Goal: Task Accomplishment & Management: Use online tool/utility

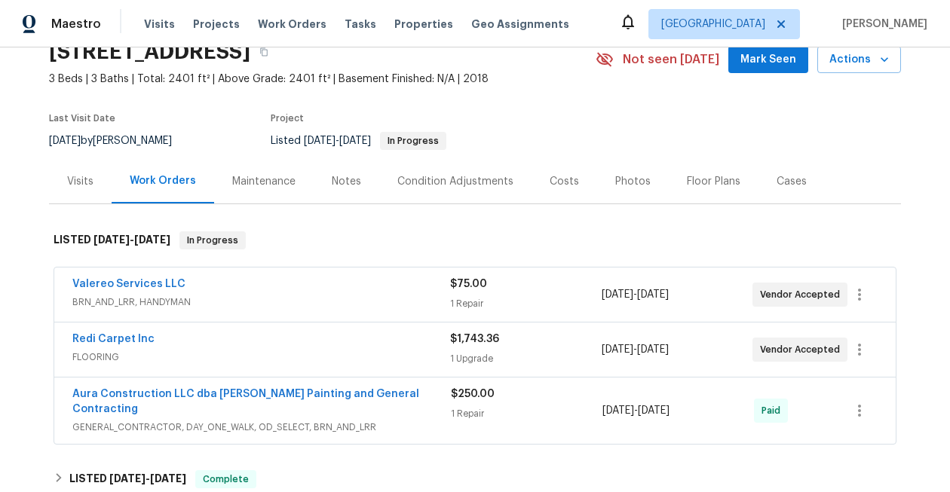
scroll to position [75, 0]
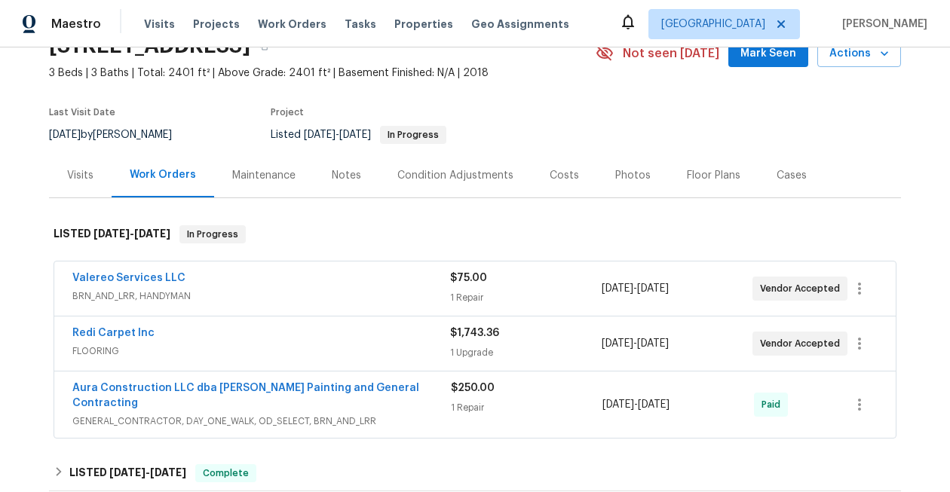
click at [129, 283] on span "Valereo Services LLC" at bounding box center [128, 278] width 113 height 15
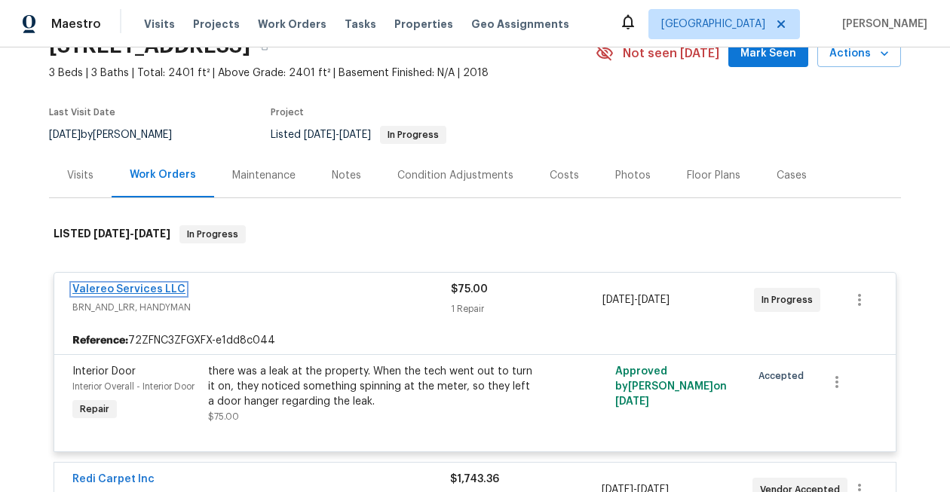
click at [133, 286] on link "Valereo Services LLC" at bounding box center [128, 289] width 113 height 11
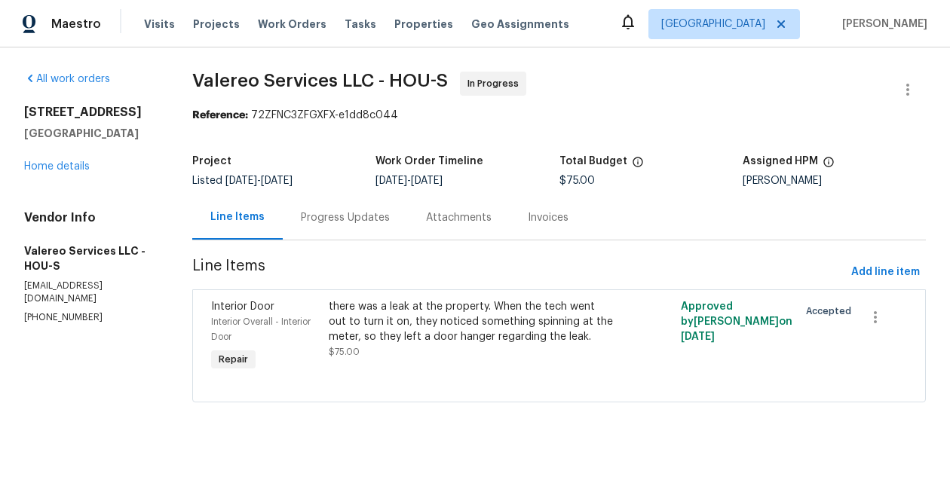
click at [352, 222] on div "Progress Updates" at bounding box center [345, 217] width 89 height 15
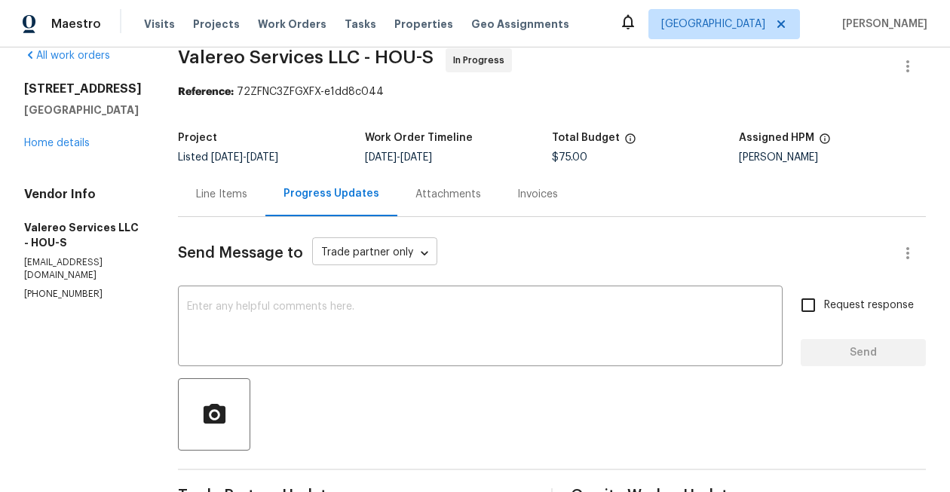
scroll to position [21, 0]
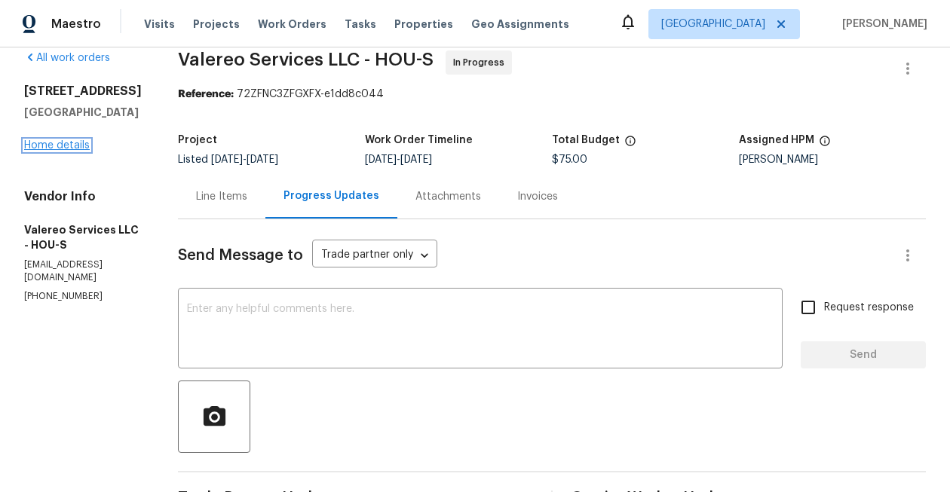
click at [38, 151] on link "Home details" at bounding box center [57, 145] width 66 height 11
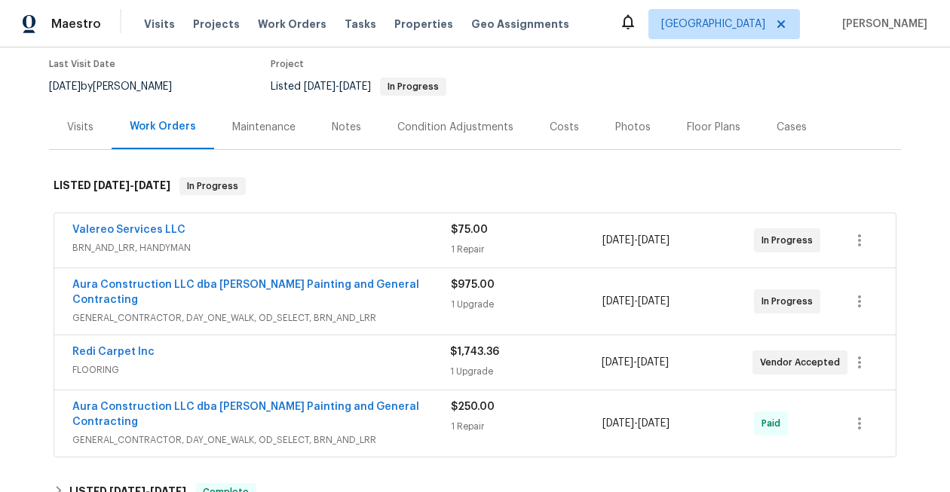
scroll to position [129, 0]
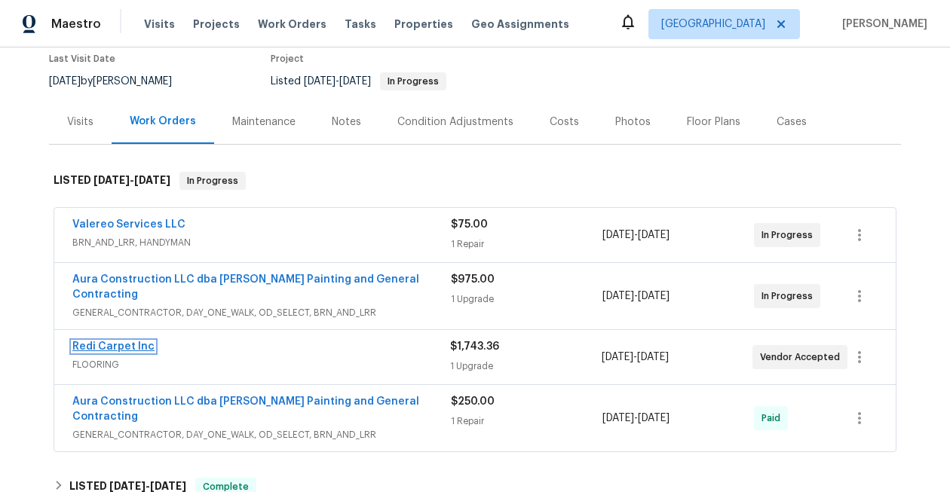
click at [121, 341] on link "Redi Carpet Inc" at bounding box center [113, 346] width 82 height 11
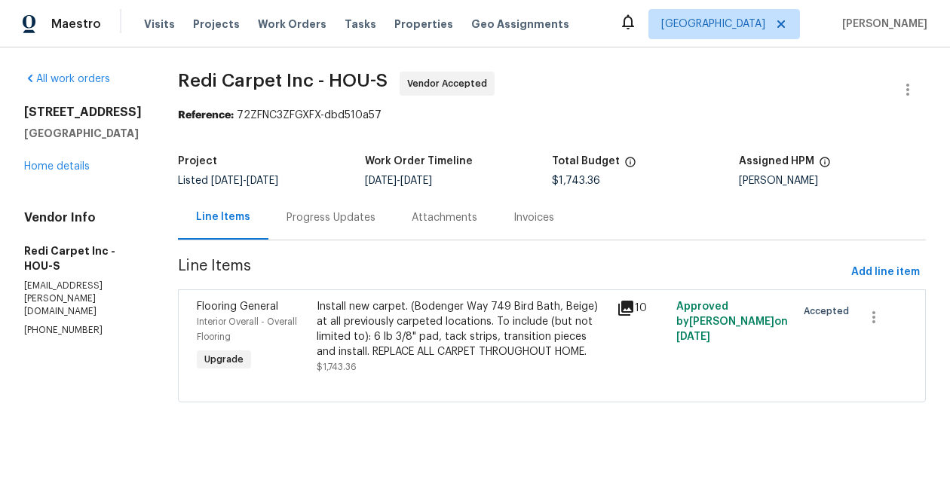
click at [415, 332] on div "Install new carpet. (Bodenger Way 749 Bird Bath, Beige) at all previously carpe…" at bounding box center [462, 329] width 291 height 60
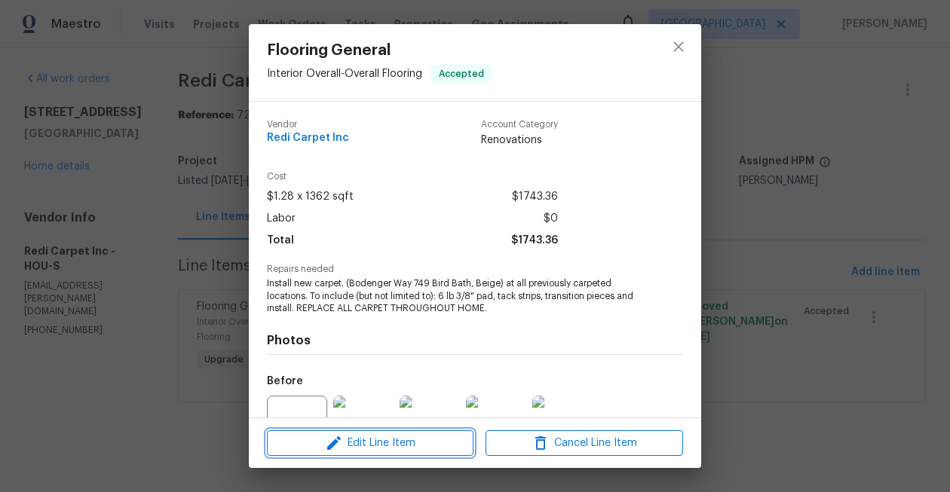
click at [454, 441] on span "Edit Line Item" at bounding box center [369, 443] width 197 height 19
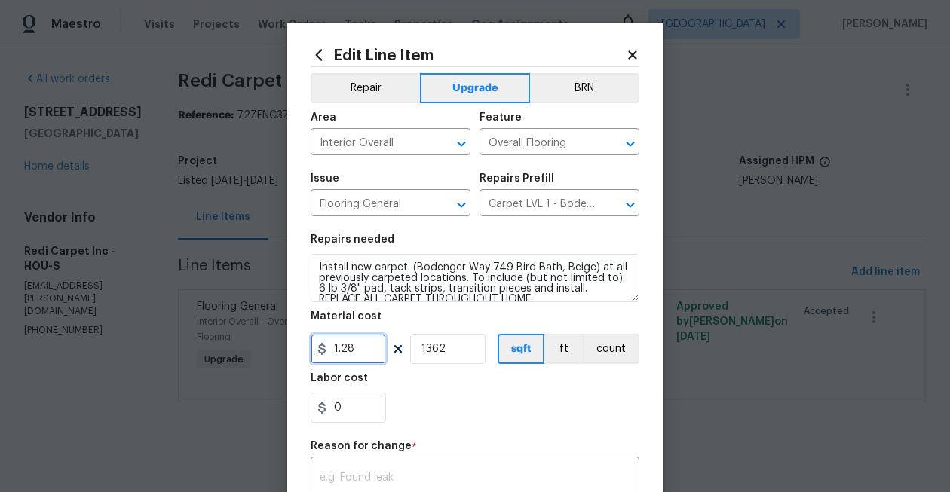
click at [357, 353] on input "1.28" at bounding box center [348, 349] width 75 height 30
type input "1712.39"
type input "1"
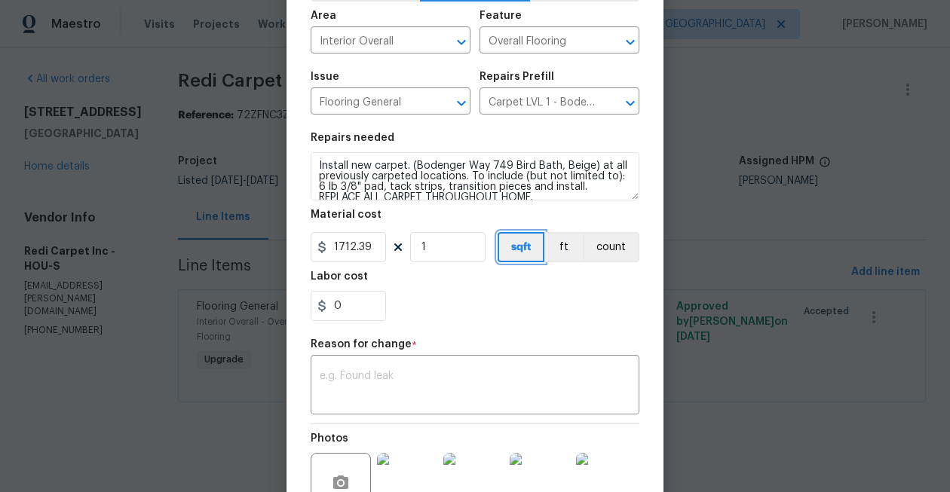
scroll to position [127, 0]
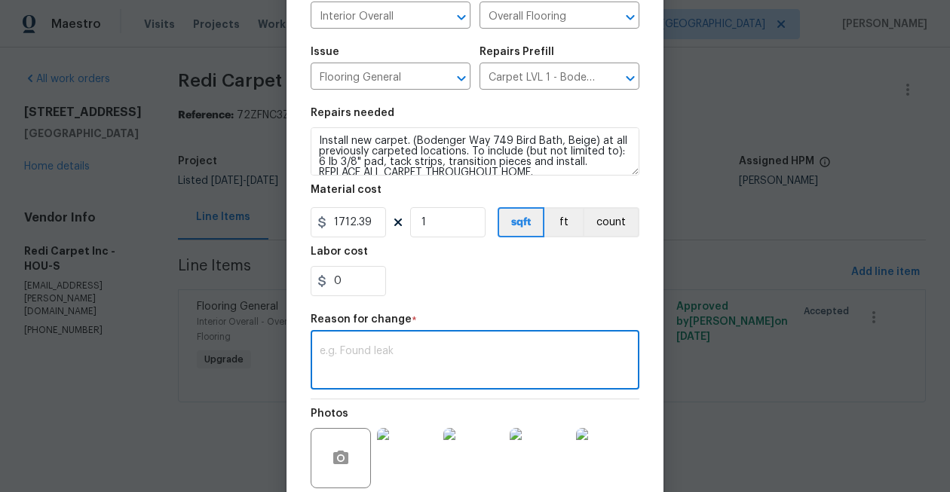
click at [479, 363] on textarea at bounding box center [475, 362] width 311 height 32
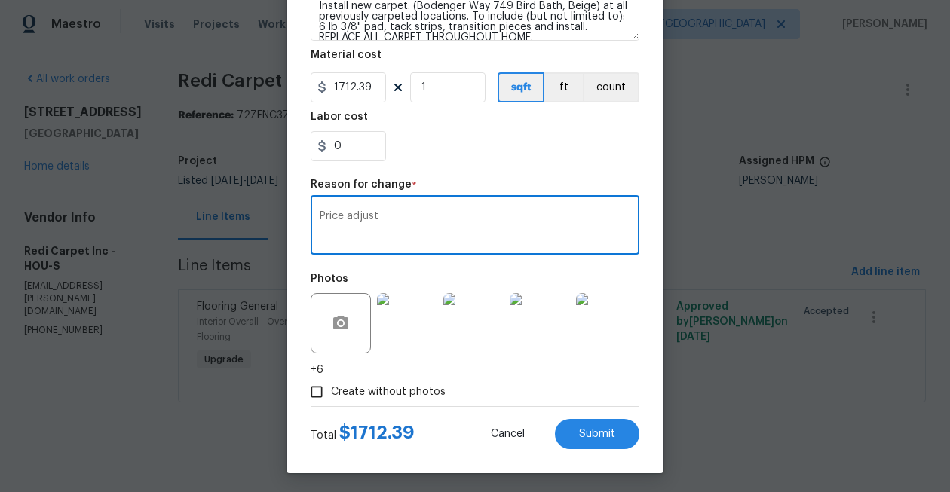
scroll to position [266, 0]
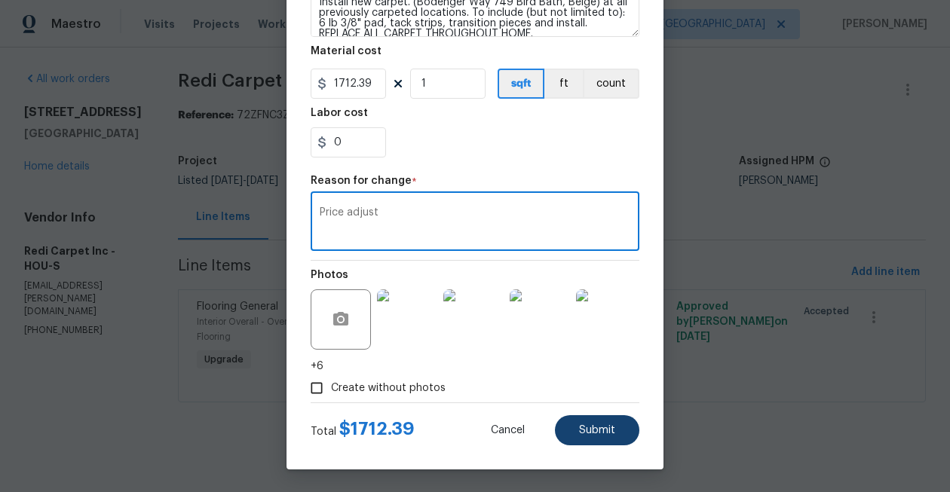
type textarea "Price adjust"
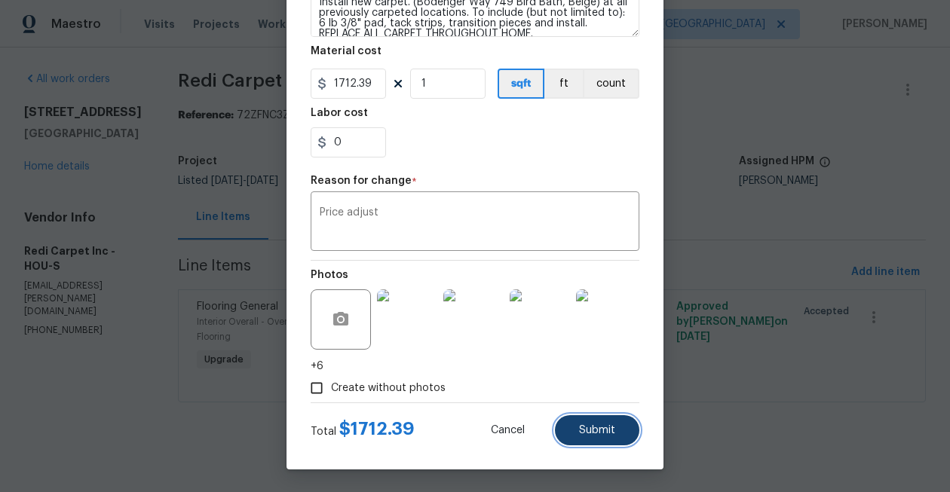
click at [596, 437] on button "Submit" at bounding box center [597, 430] width 84 height 30
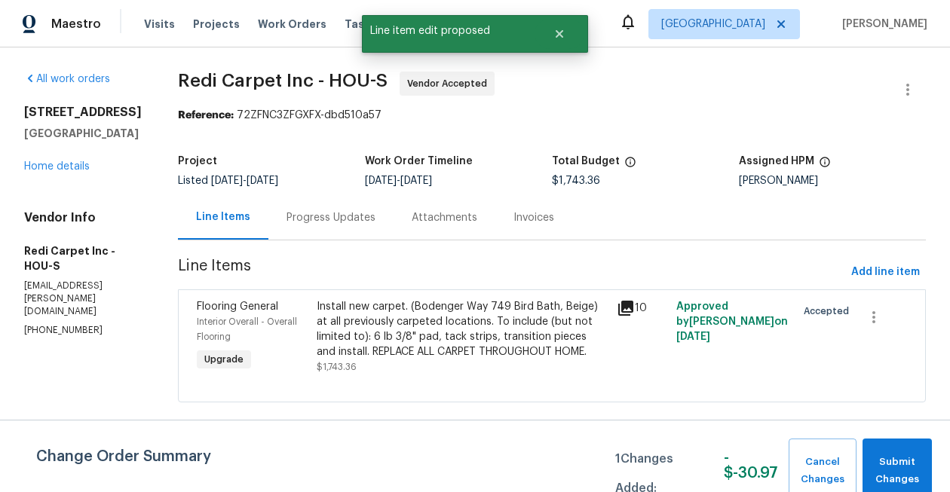
scroll to position [0, 0]
click at [874, 271] on span "Add line item" at bounding box center [885, 272] width 69 height 19
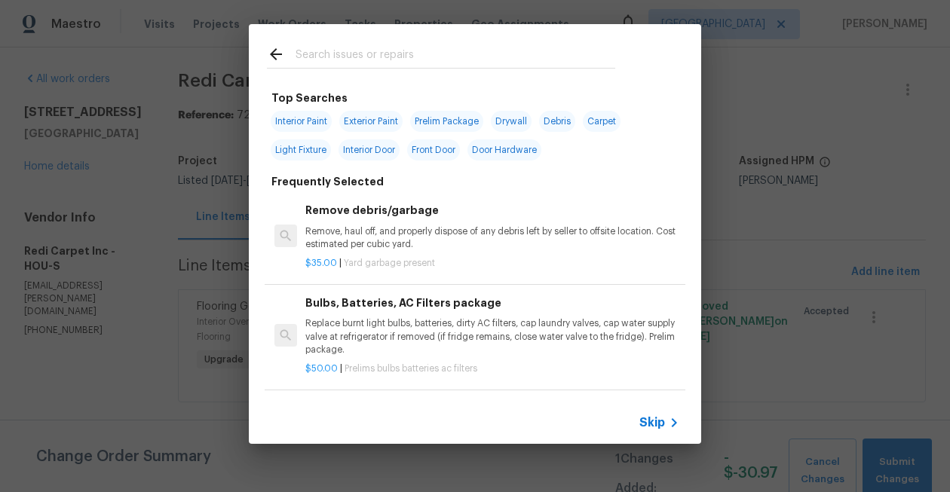
click at [328, 58] on input "text" at bounding box center [455, 56] width 320 height 23
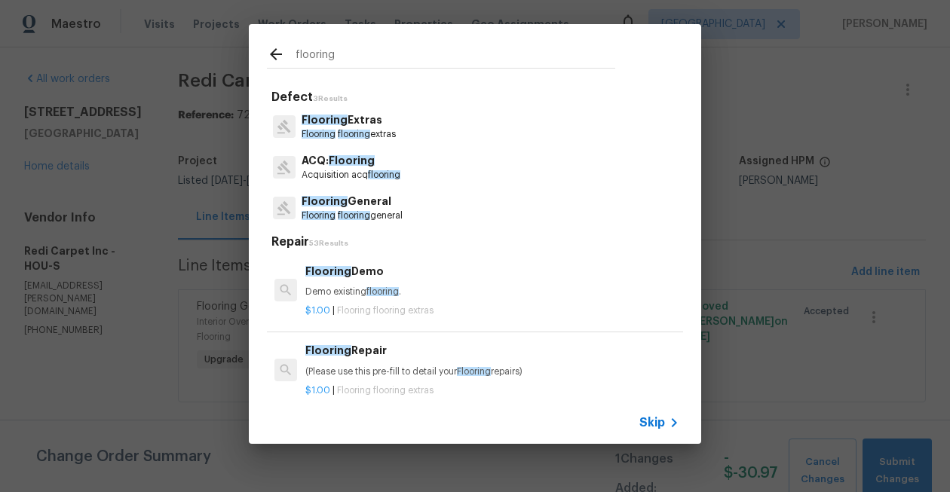
type input "flooring"
click at [334, 127] on p "Flooring Extras" at bounding box center [348, 120] width 94 height 16
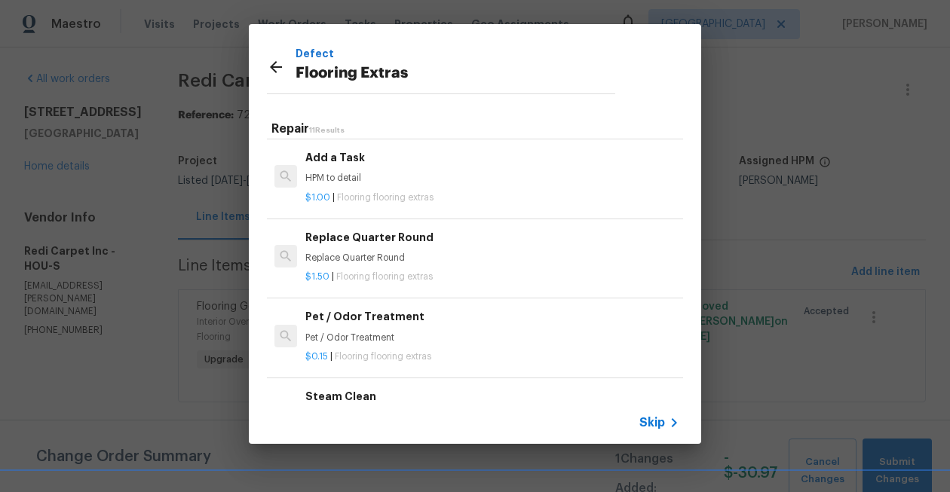
scroll to position [502, 0]
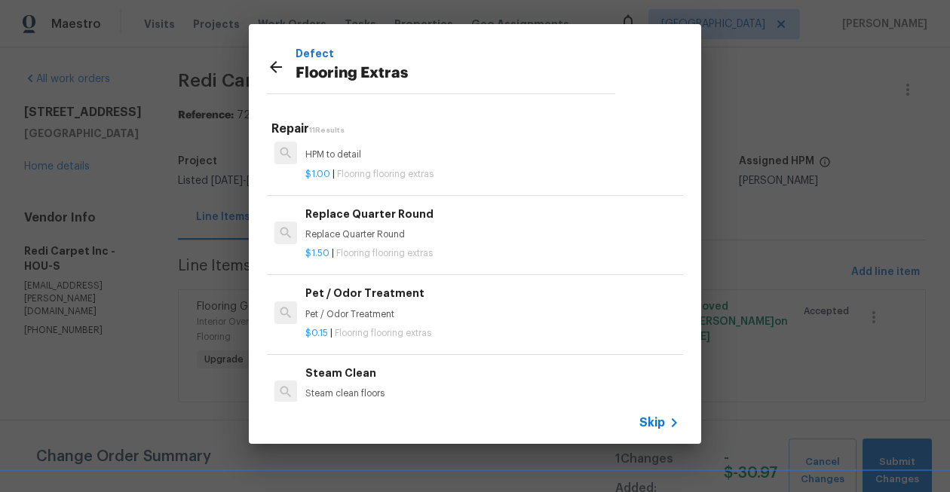
click at [341, 144] on div "Add a Task HPM to detail" at bounding box center [492, 144] width 374 height 36
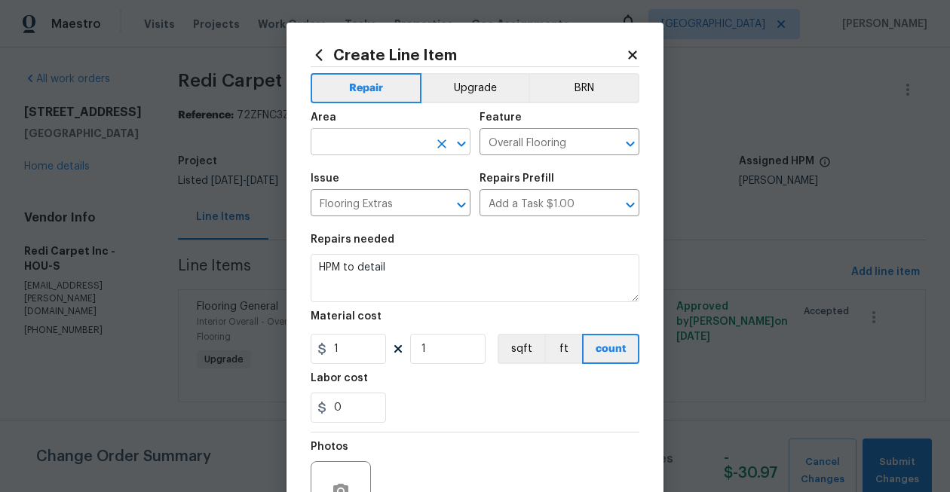
click at [353, 144] on input "text" at bounding box center [370, 143] width 118 height 23
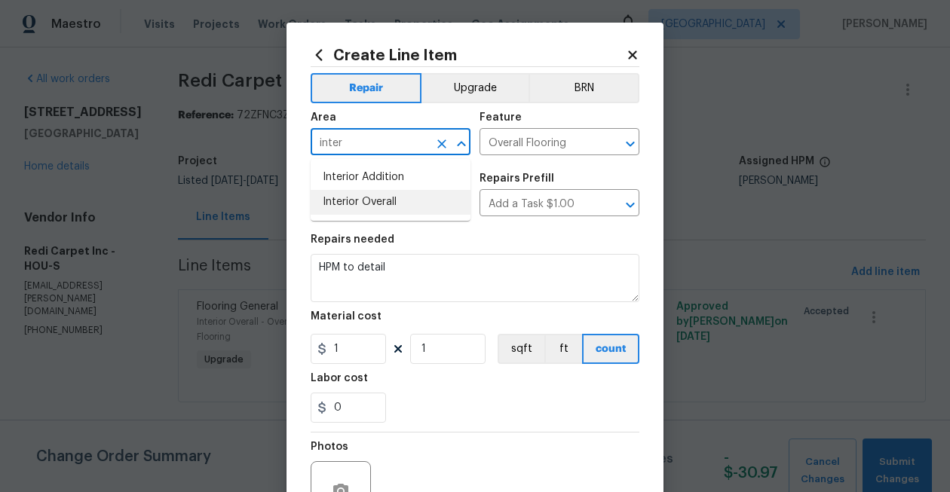
click at [367, 197] on li "Interior Overall" at bounding box center [391, 202] width 160 height 25
type input "Interior Overall"
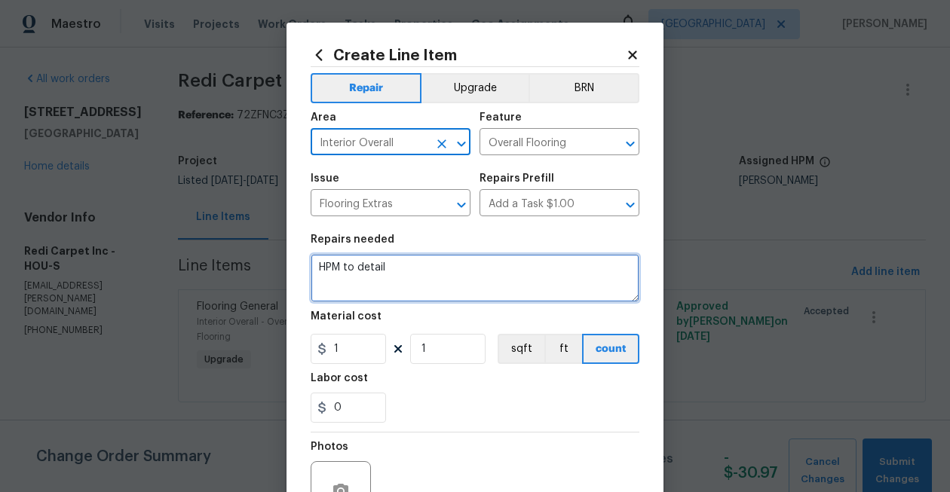
click at [369, 272] on textarea "HPM to detail" at bounding box center [475, 278] width 329 height 48
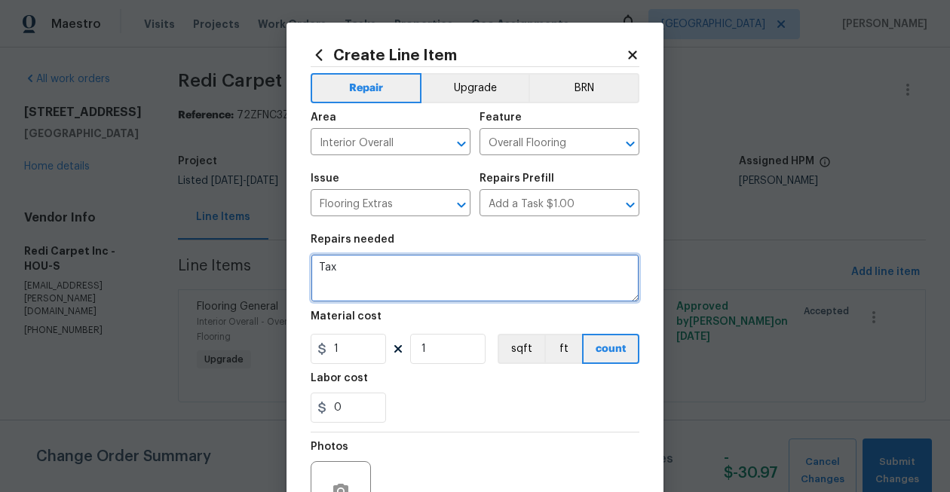
click at [317, 268] on textarea "Tax" at bounding box center [475, 278] width 329 height 48
type textarea "Tax"
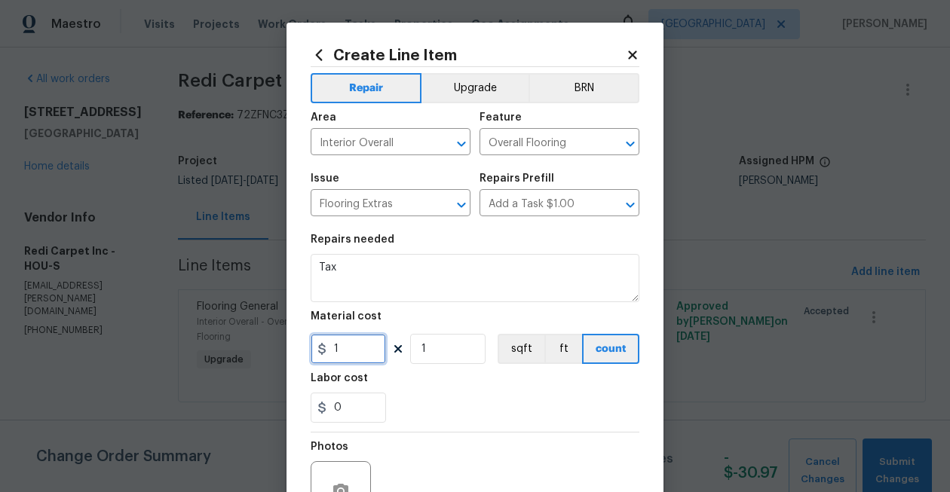
click at [350, 358] on input "1" at bounding box center [348, 349] width 75 height 30
type input "91.54"
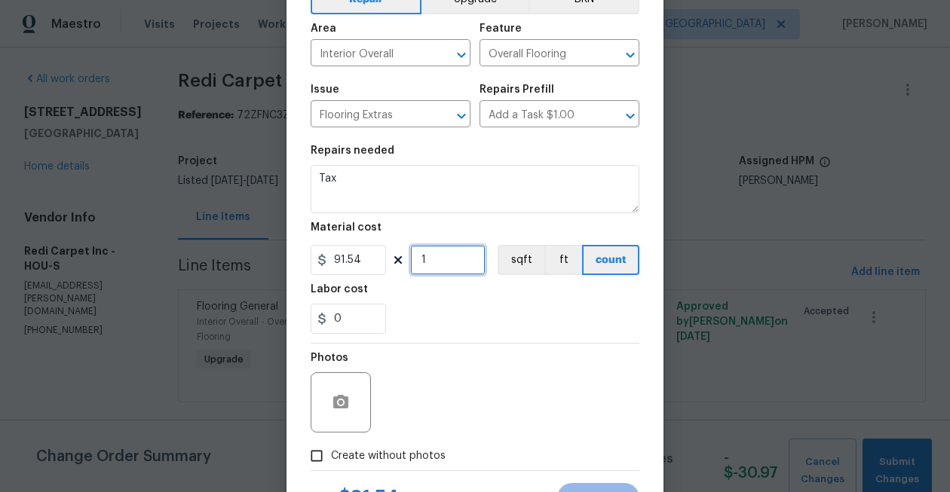
scroll to position [136, 0]
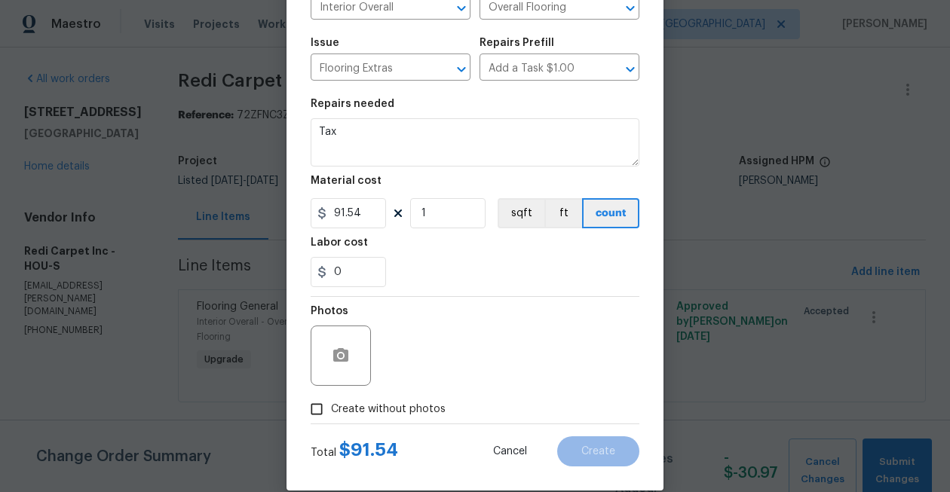
click at [358, 415] on span "Create without photos" at bounding box center [388, 410] width 115 height 16
click at [331, 415] on input "Create without photos" at bounding box center [316, 409] width 29 height 29
checkbox input "true"
click at [407, 390] on div "Reason*" at bounding box center [511, 346] width 256 height 98
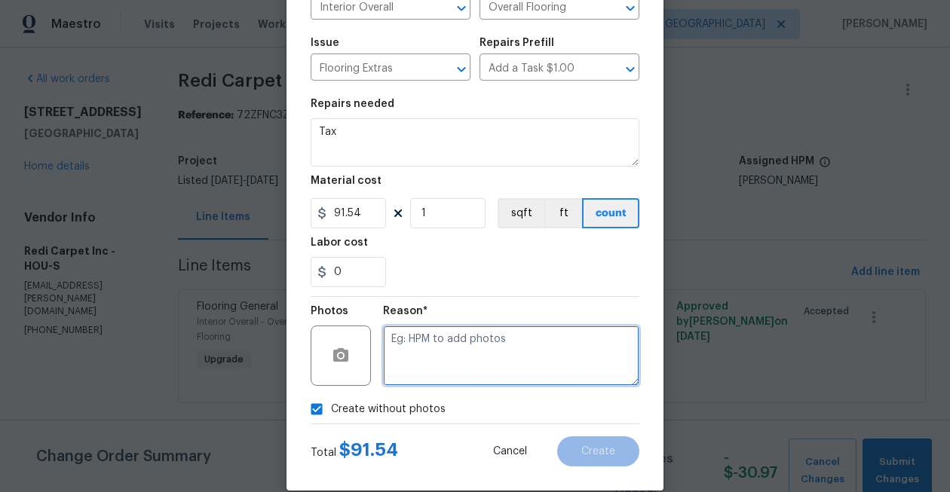
click at [432, 336] on textarea at bounding box center [511, 356] width 256 height 60
type textarea "Photos later"
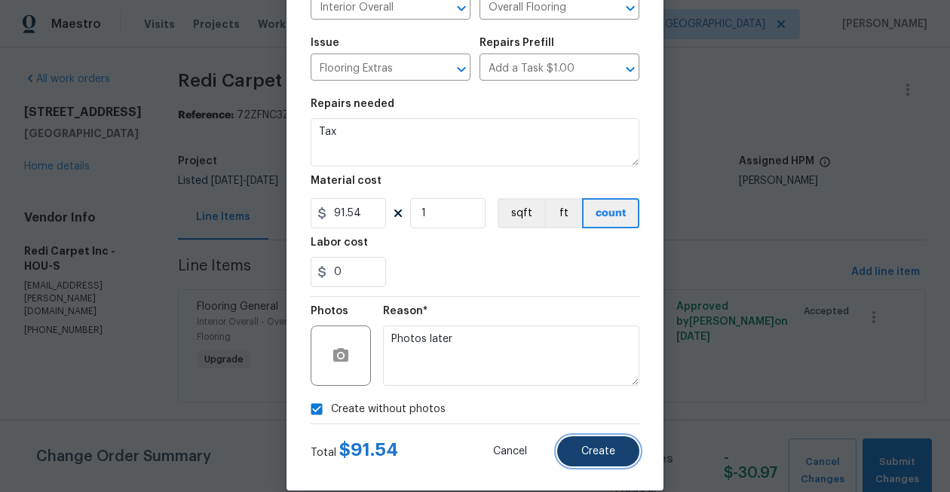
click at [604, 455] on span "Create" at bounding box center [598, 451] width 34 height 11
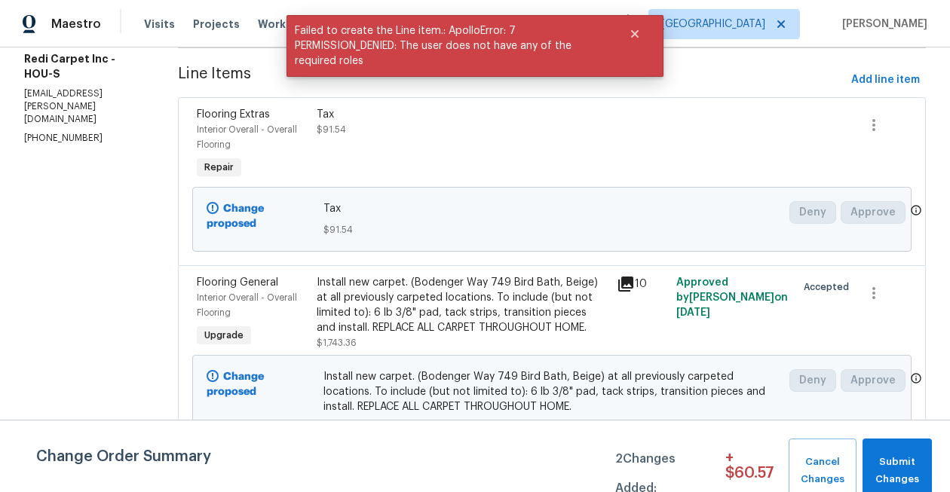
scroll to position [229, 0]
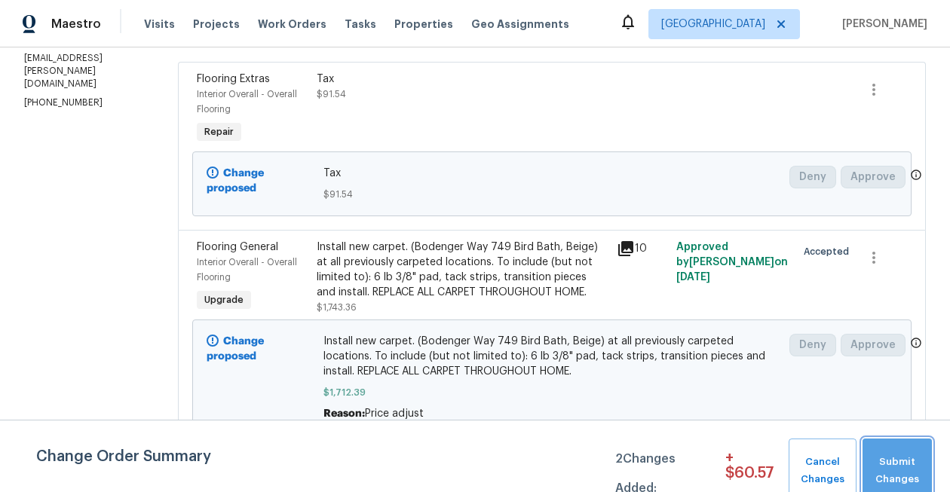
click at [913, 460] on span "Submit Changes" at bounding box center [897, 471] width 54 height 35
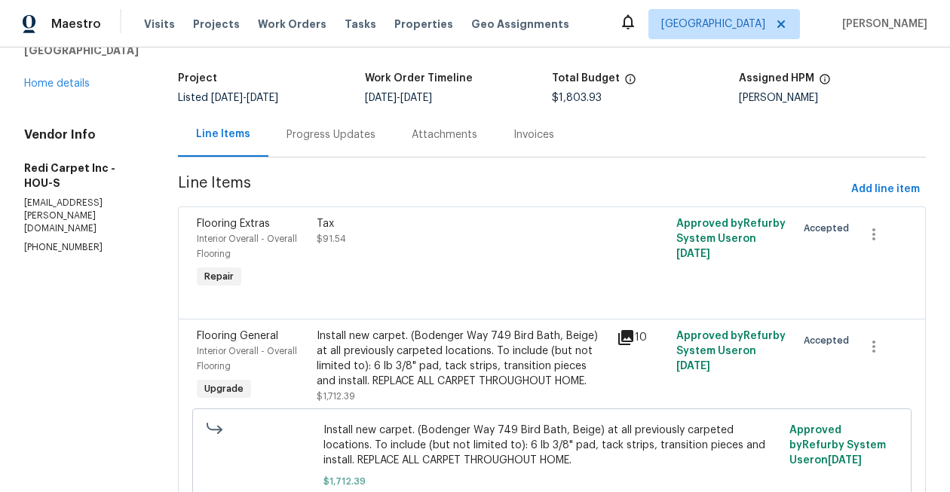
scroll to position [173, 0]
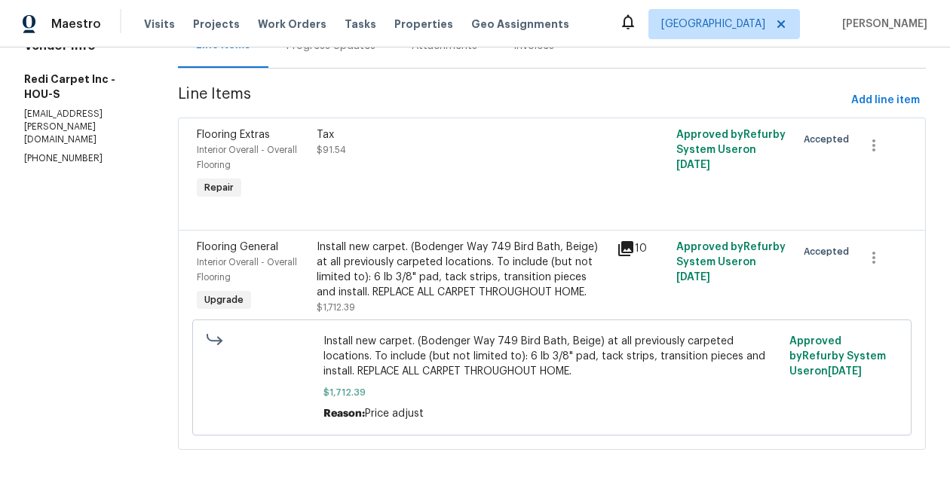
click at [366, 171] on div "Tax $91.54" at bounding box center [462, 165] width 300 height 84
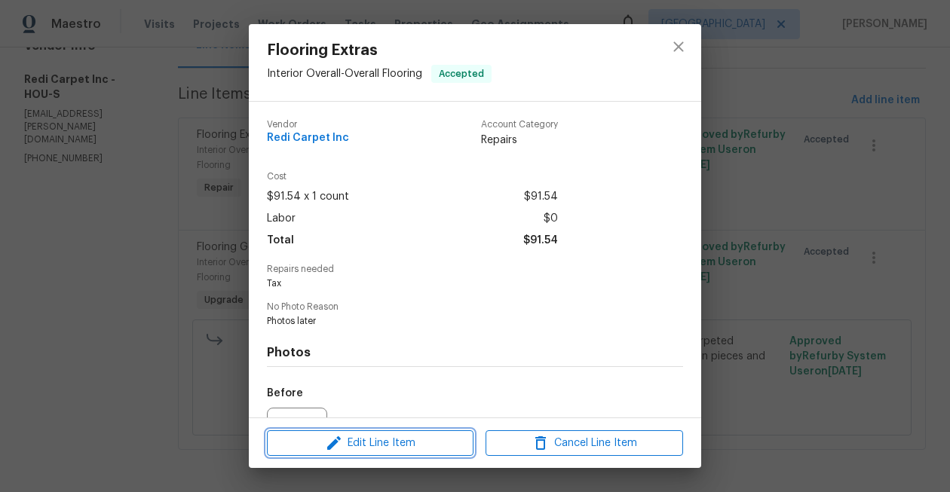
click at [401, 443] on span "Edit Line Item" at bounding box center [369, 443] width 197 height 19
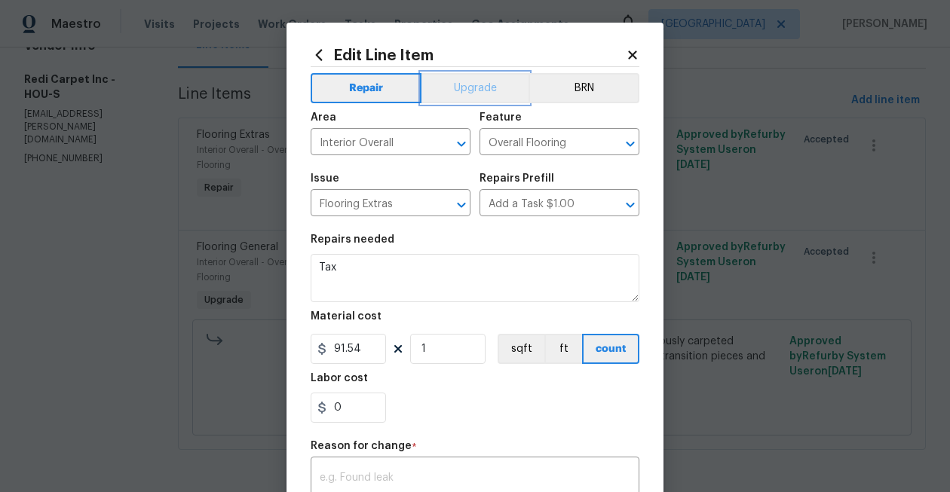
click at [471, 94] on button "Upgrade" at bounding box center [475, 88] width 108 height 30
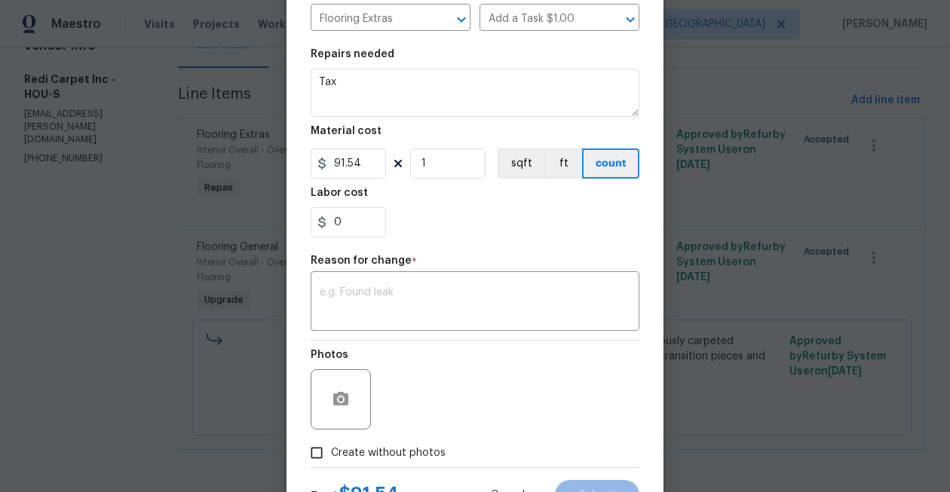
scroll to position [251, 0]
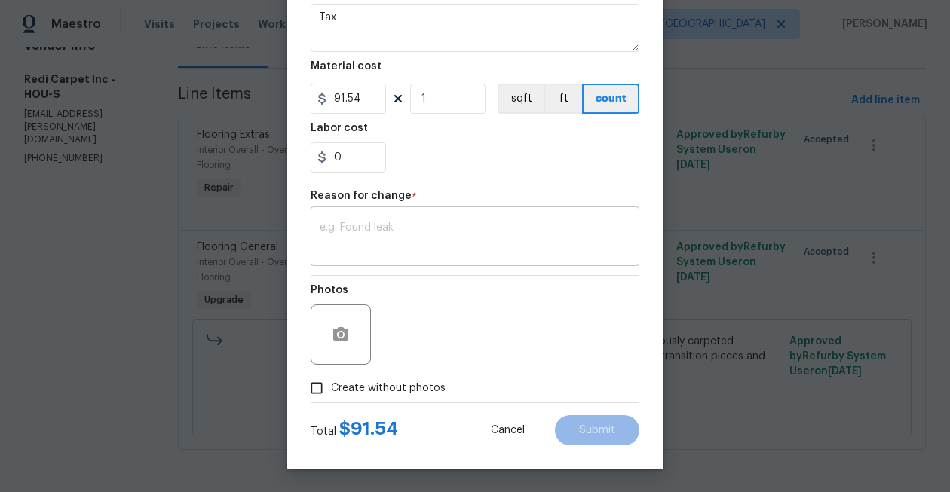
click at [489, 248] on textarea at bounding box center [475, 238] width 311 height 32
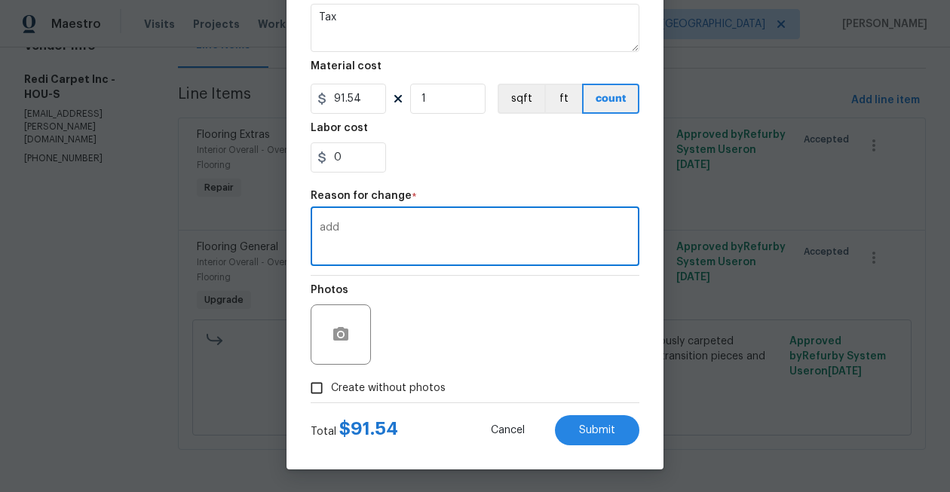
type textarea "add"
click at [442, 96] on input "1" at bounding box center [447, 99] width 75 height 30
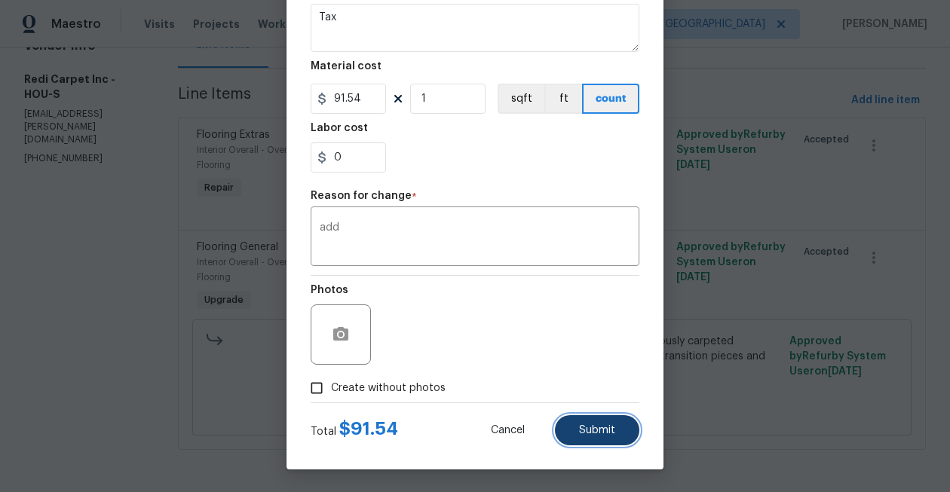
click at [615, 424] on button "Submit" at bounding box center [597, 430] width 84 height 30
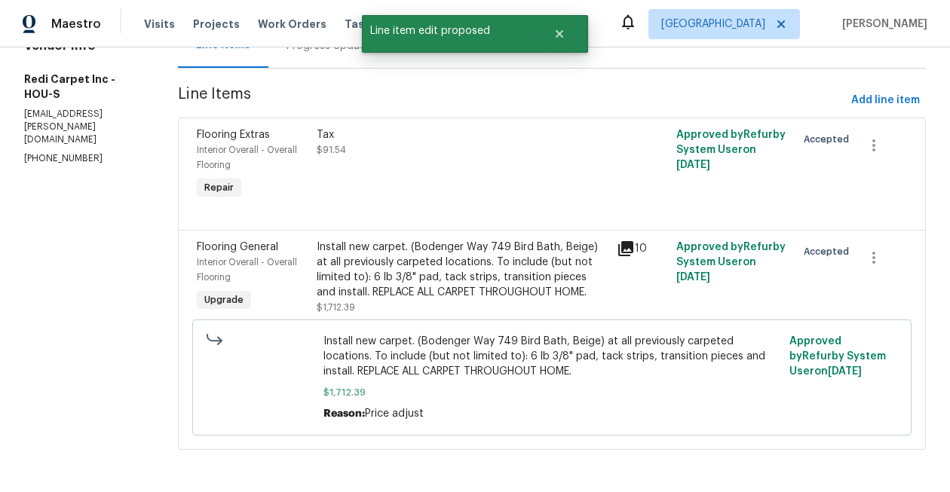
scroll to position [0, 0]
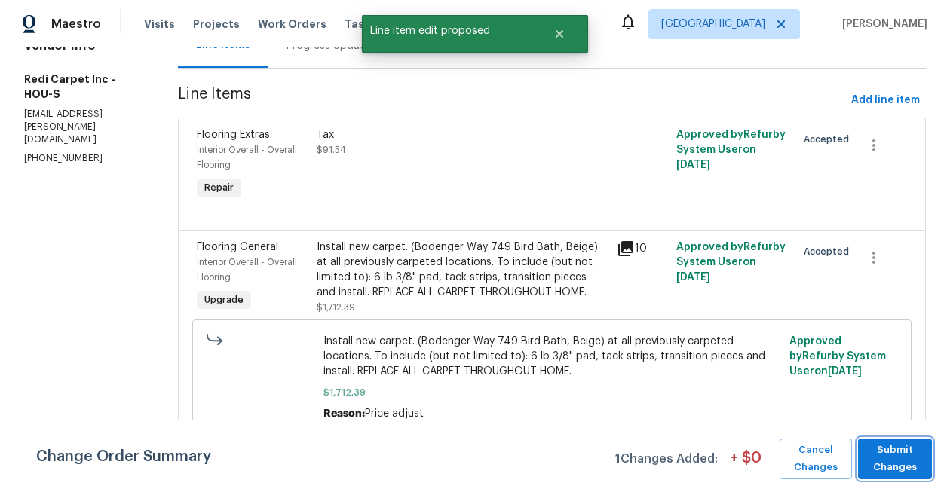
click at [904, 461] on span "Submit Changes" at bounding box center [894, 459] width 59 height 35
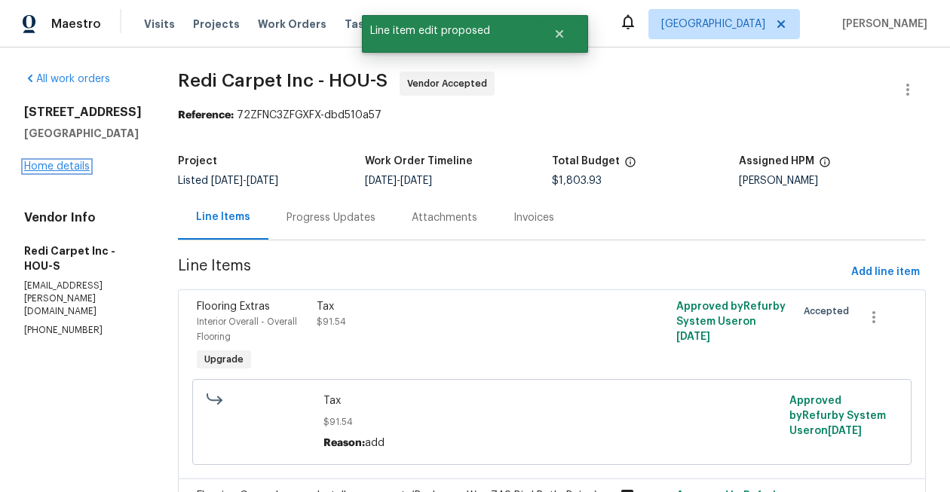
click at [63, 170] on link "Home details" at bounding box center [57, 166] width 66 height 11
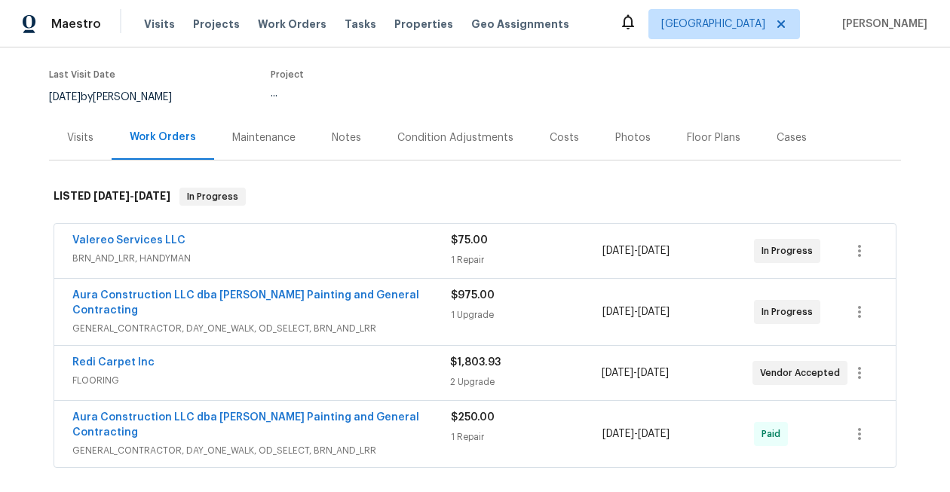
scroll to position [123, 0]
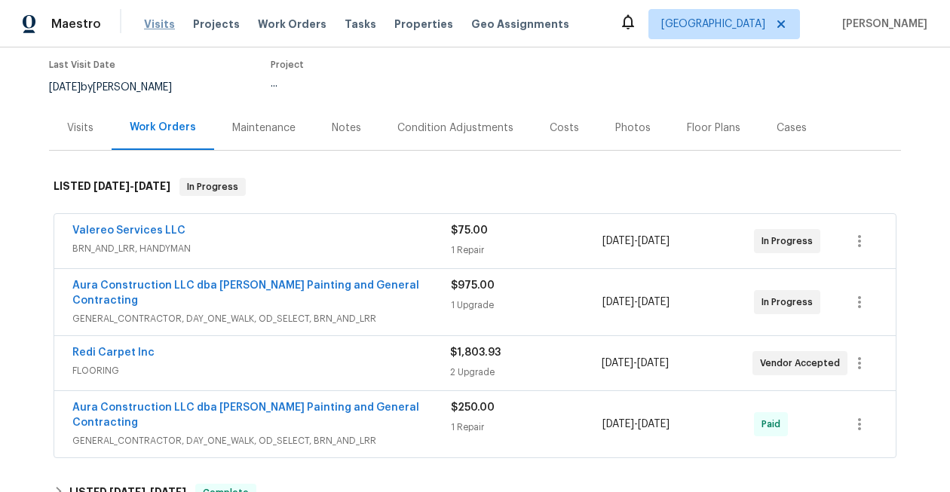
click at [161, 26] on span "Visits" at bounding box center [159, 24] width 31 height 15
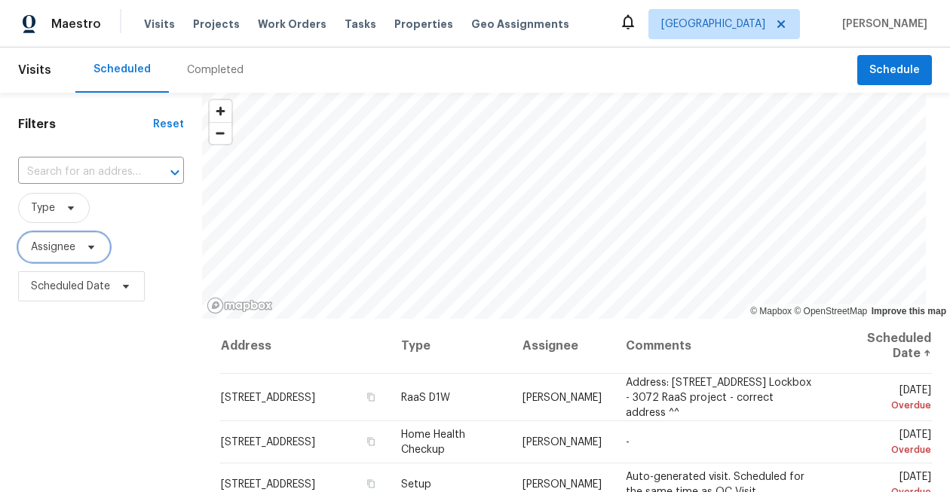
click at [62, 244] on span "Assignee" at bounding box center [53, 247] width 44 height 15
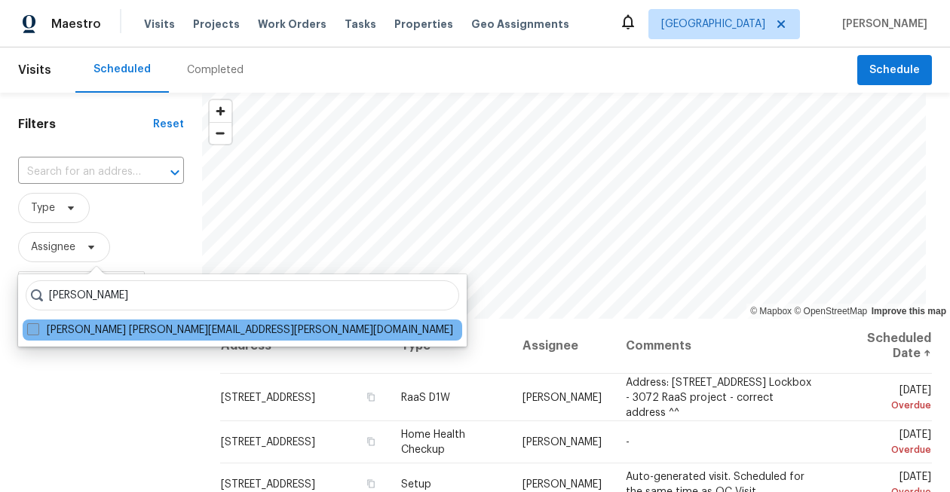
type input "navid ranjbar"
click at [30, 326] on span at bounding box center [33, 329] width 12 height 12
click at [30, 326] on input "Navid Ranjbar navid.ranjbar@opendoor.com" at bounding box center [32, 328] width 10 height 10
checkbox input "true"
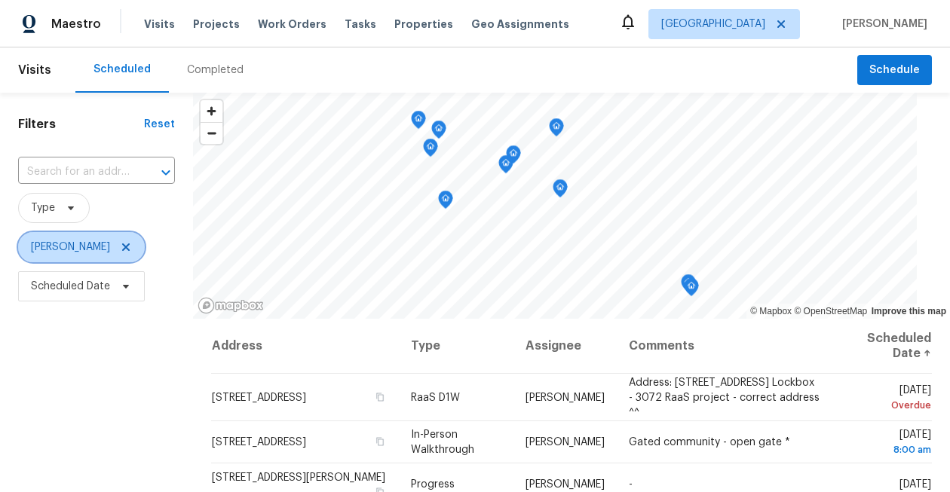
click at [120, 247] on icon at bounding box center [126, 247] width 12 height 12
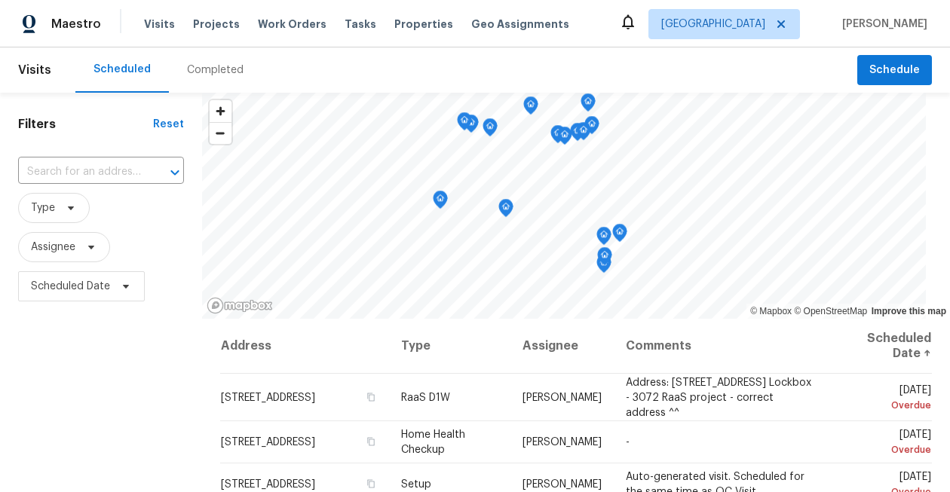
click at [346, 31] on div "Tasks" at bounding box center [360, 25] width 32 height 16
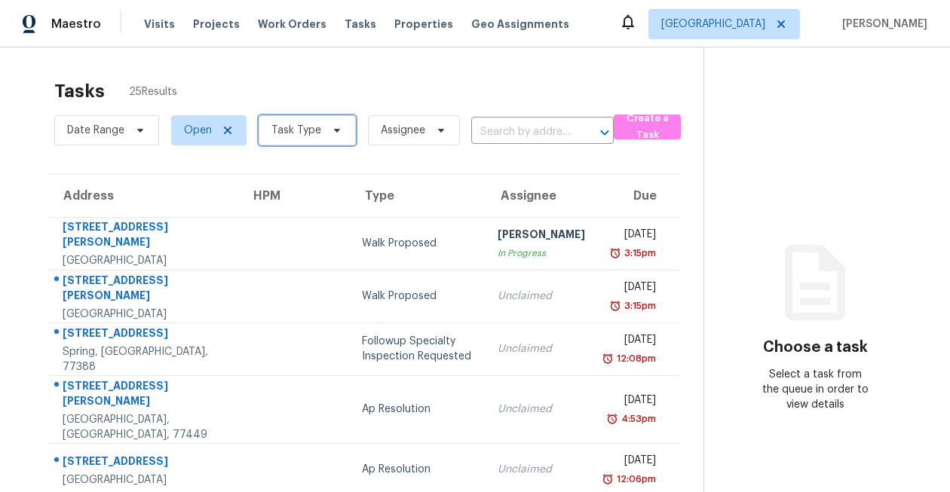
click at [313, 120] on span "Task Type" at bounding box center [307, 130] width 97 height 30
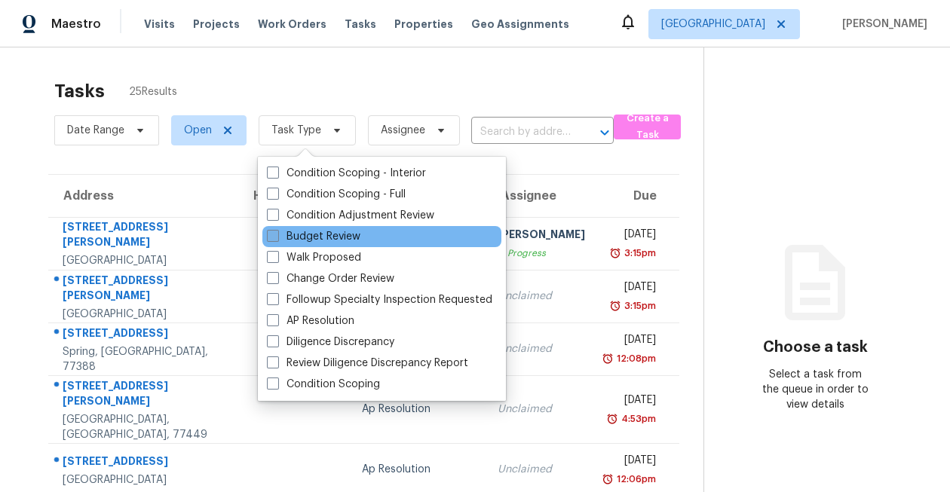
click at [305, 239] on label "Budget Review" at bounding box center [313, 236] width 93 height 15
click at [277, 239] on input "Budget Review" at bounding box center [272, 234] width 10 height 10
checkbox input "true"
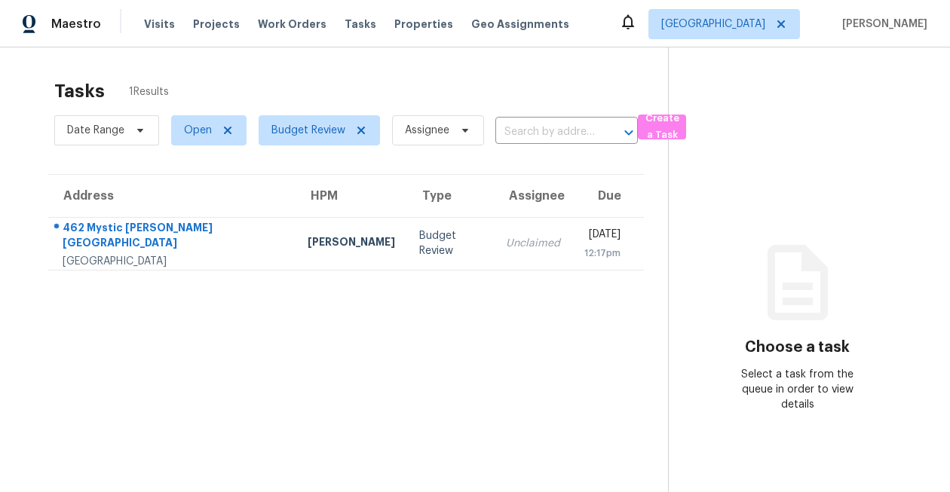
click at [359, 90] on div "Tasks 1 Results" at bounding box center [361, 91] width 614 height 39
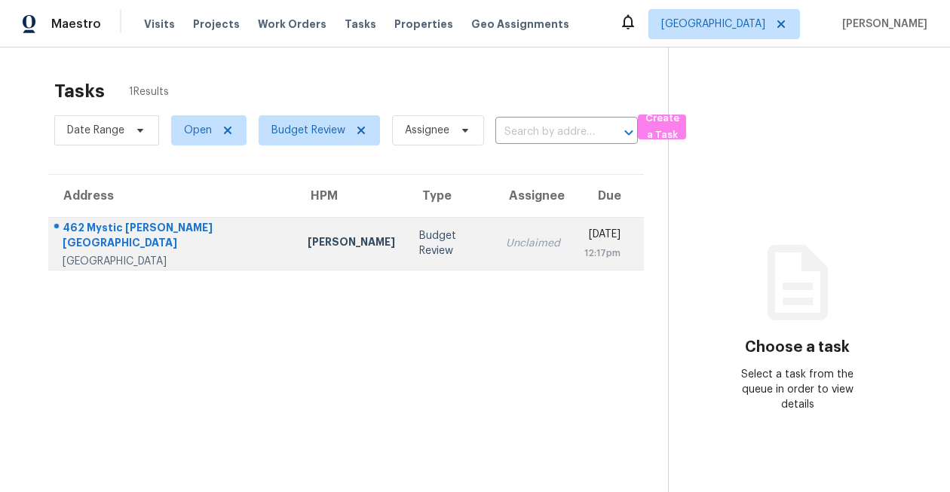
click at [151, 237] on div "462 Mystic [PERSON_NAME][GEOGRAPHIC_DATA]" at bounding box center [173, 237] width 221 height 34
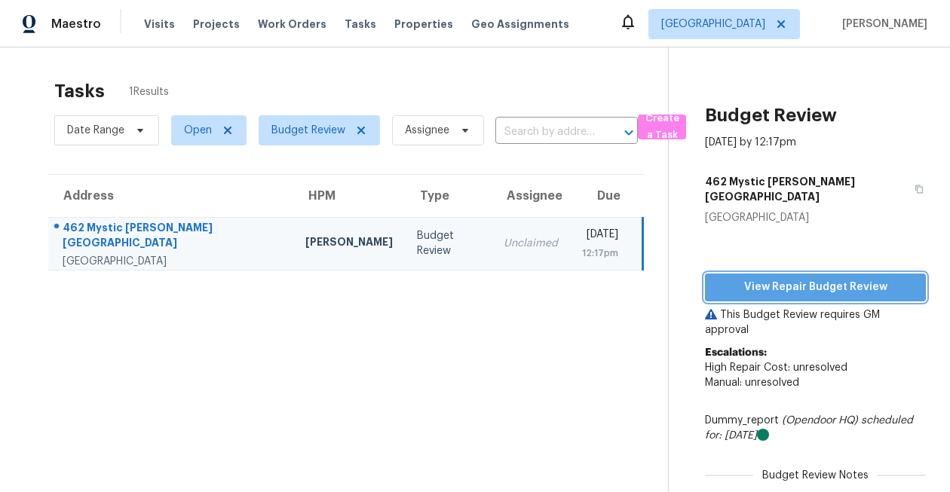
click at [766, 278] on span "View Repair Budget Review" at bounding box center [815, 287] width 197 height 19
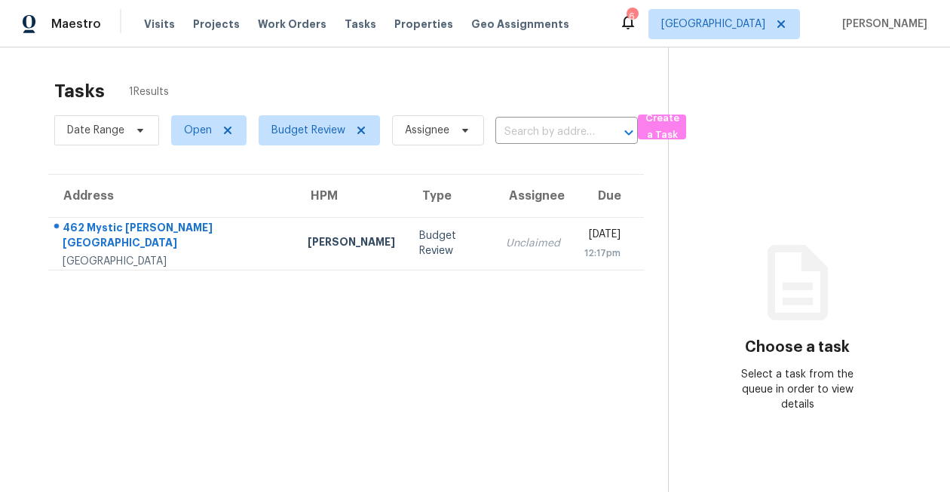
click at [637, 20] on div "6" at bounding box center [631, 16] width 11 height 15
click at [637, 21] on div "6" at bounding box center [631, 16] width 11 height 15
click at [637, 22] on div "6" at bounding box center [631, 16] width 11 height 15
click at [760, 37] on span "[GEOGRAPHIC_DATA]" at bounding box center [723, 24] width 151 height 30
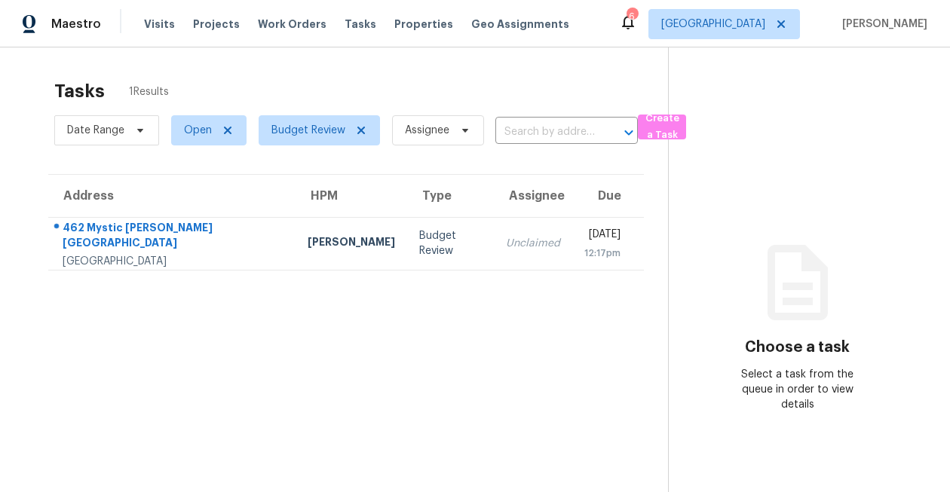
click at [681, 49] on section "Choose a task Select a task from the queue in order to view details" at bounding box center [797, 293] width 258 height 492
click at [637, 18] on div "6" at bounding box center [631, 16] width 11 height 15
click at [394, 21] on span "Properties" at bounding box center [423, 24] width 59 height 15
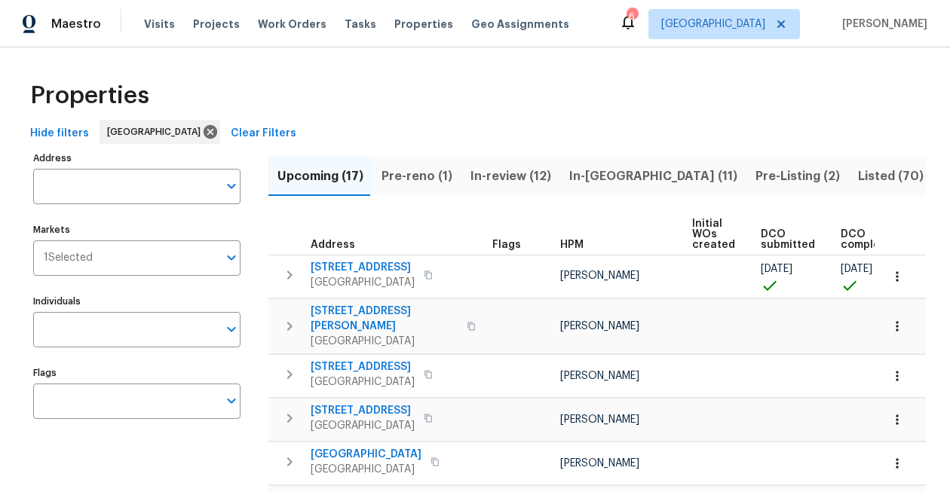
click at [634, 26] on icon at bounding box center [628, 22] width 12 height 15
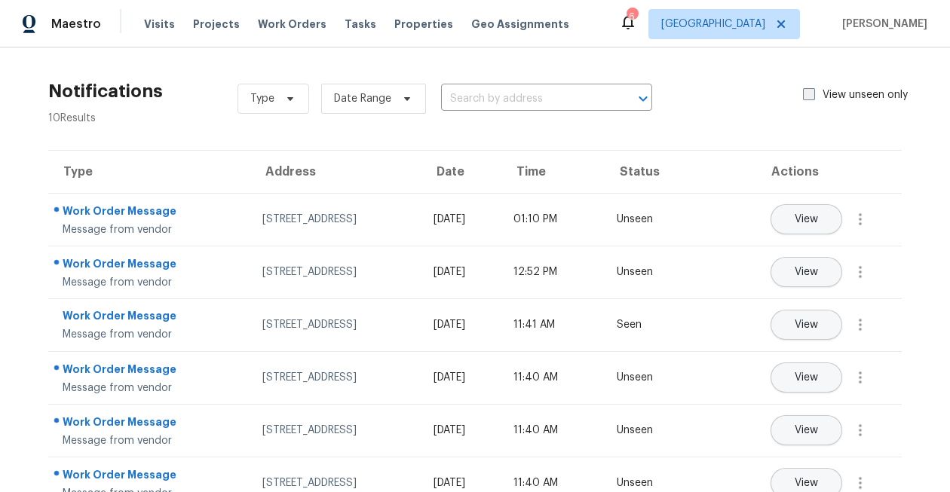
click at [805, 102] on label "View unseen only" at bounding box center [864, 94] width 123 height 15
click at [805, 97] on input "View unseen only" at bounding box center [808, 92] width 10 height 10
click at [809, 93] on span at bounding box center [809, 94] width 12 height 12
click at [809, 93] on input "View unseen only" at bounding box center [808, 92] width 10 height 10
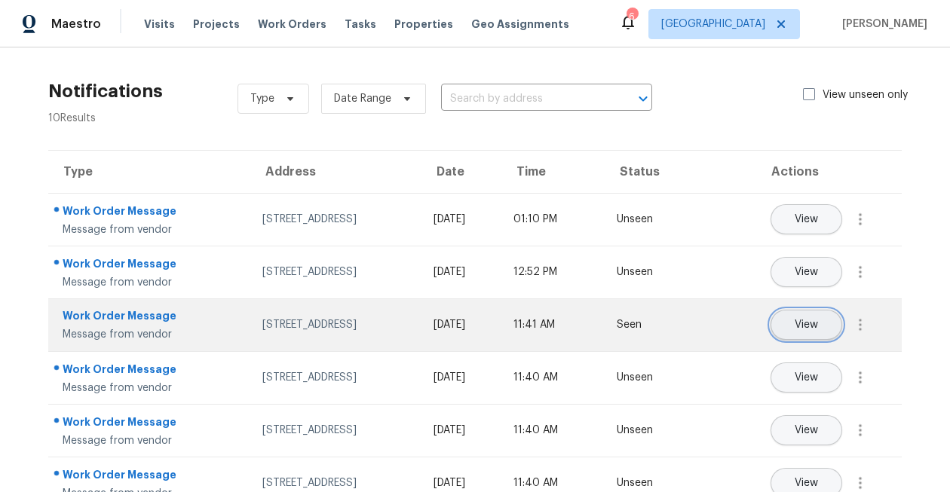
click at [824, 317] on button "View" at bounding box center [806, 325] width 72 height 30
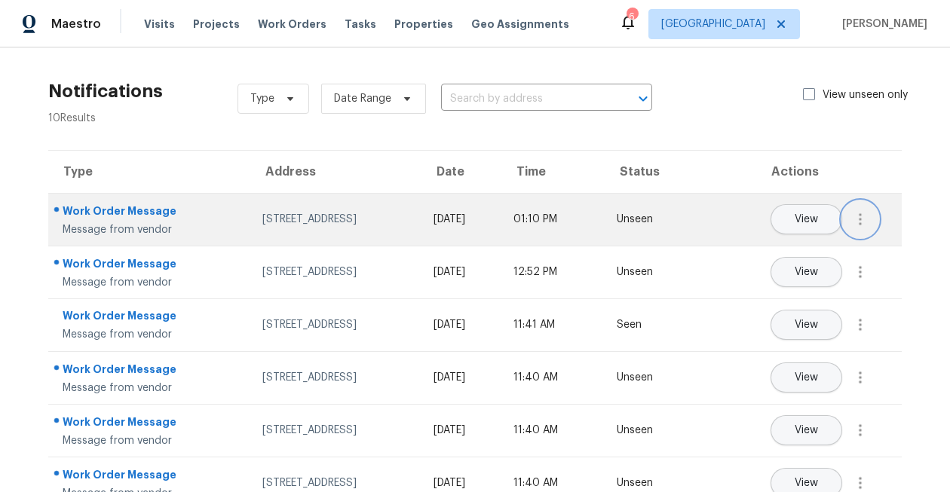
click at [855, 228] on icon "button" at bounding box center [860, 219] width 18 height 18
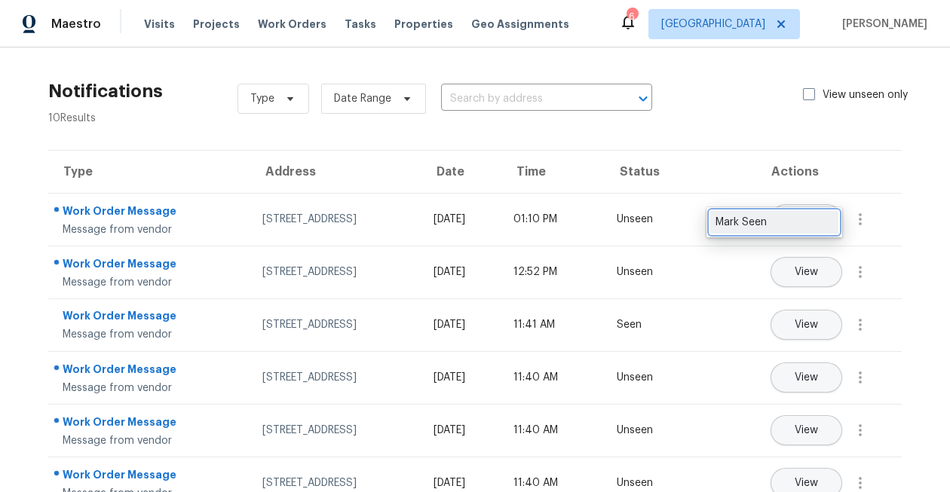
click at [819, 228] on div "Mark Seen" at bounding box center [774, 222] width 118 height 15
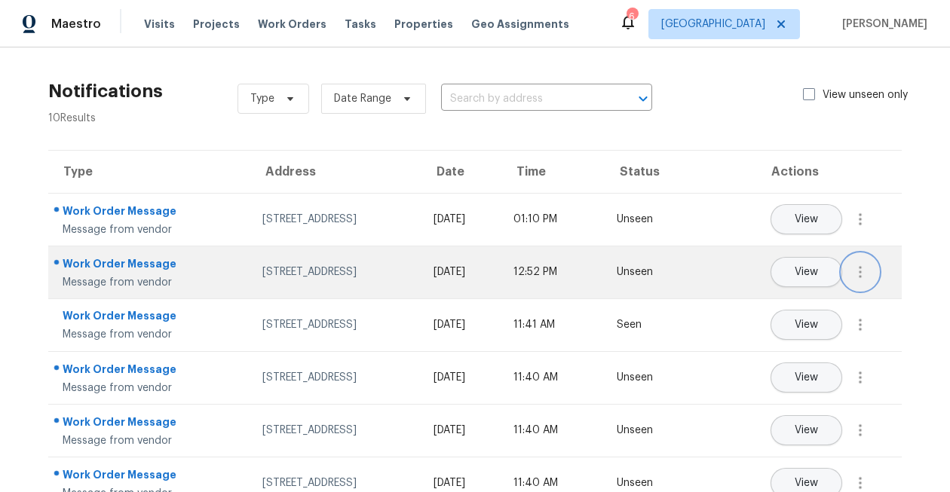
click at [862, 280] on icon "button" at bounding box center [860, 272] width 18 height 18
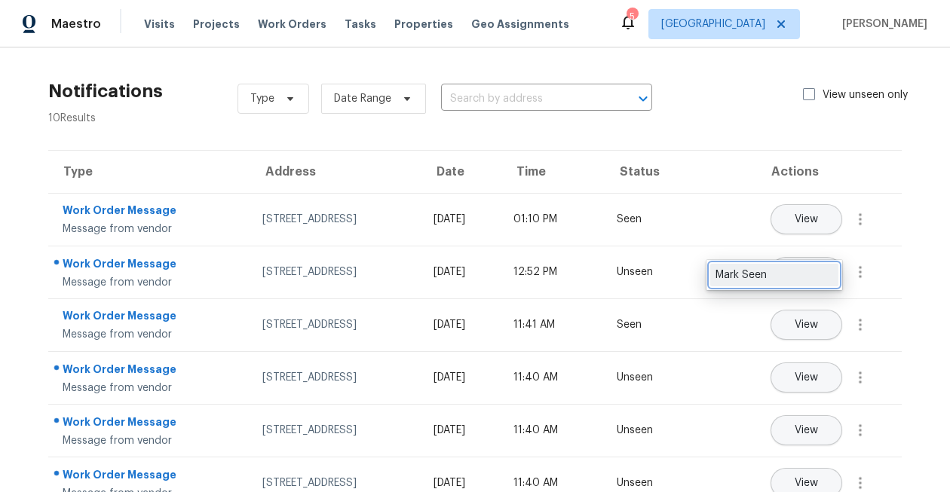
click at [834, 280] on link "Mark Seen" at bounding box center [774, 275] width 128 height 23
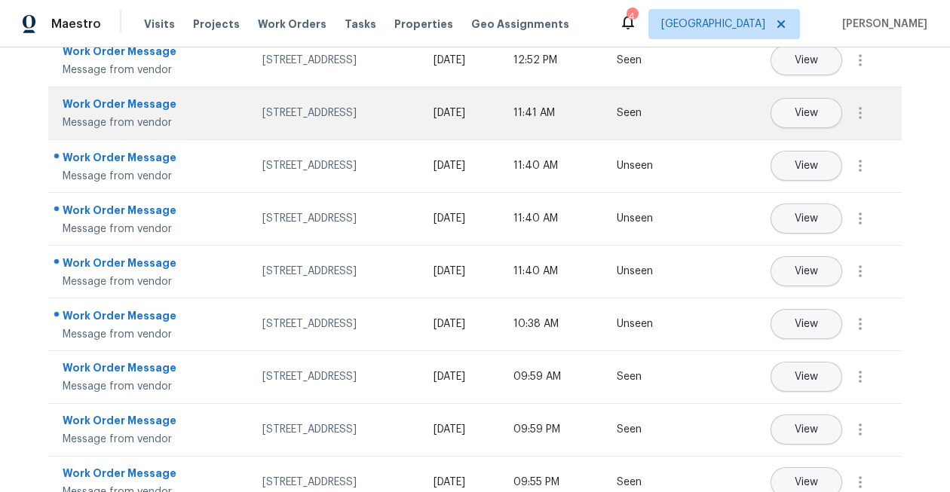
scroll to position [240, 0]
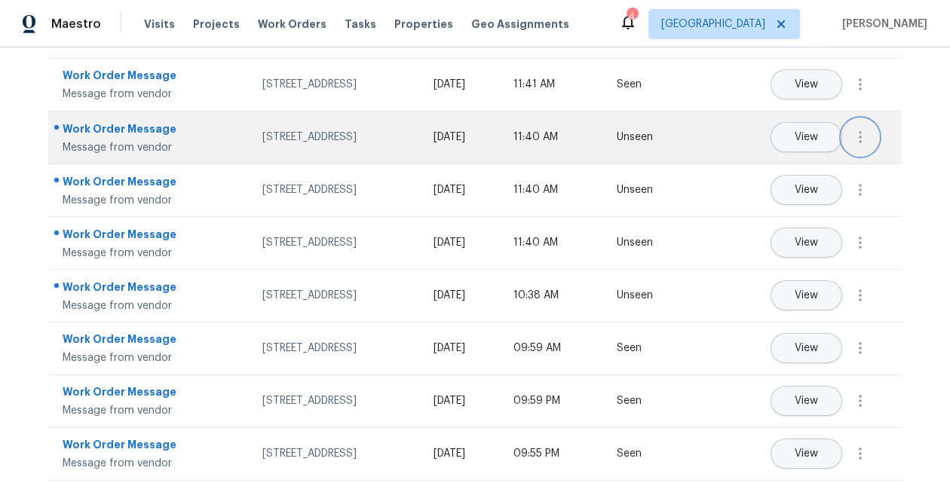
click at [852, 136] on icon "button" at bounding box center [860, 137] width 18 height 18
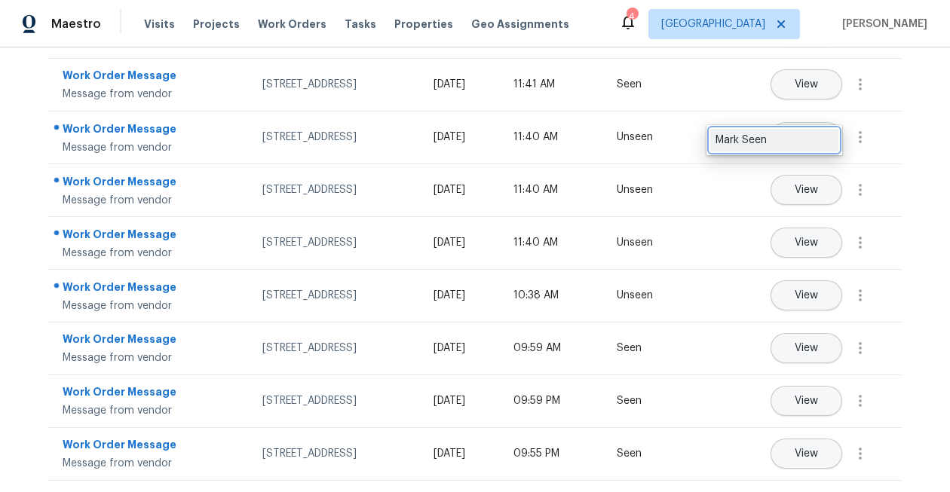
click at [829, 133] on div "Mark Seen" at bounding box center [774, 140] width 118 height 15
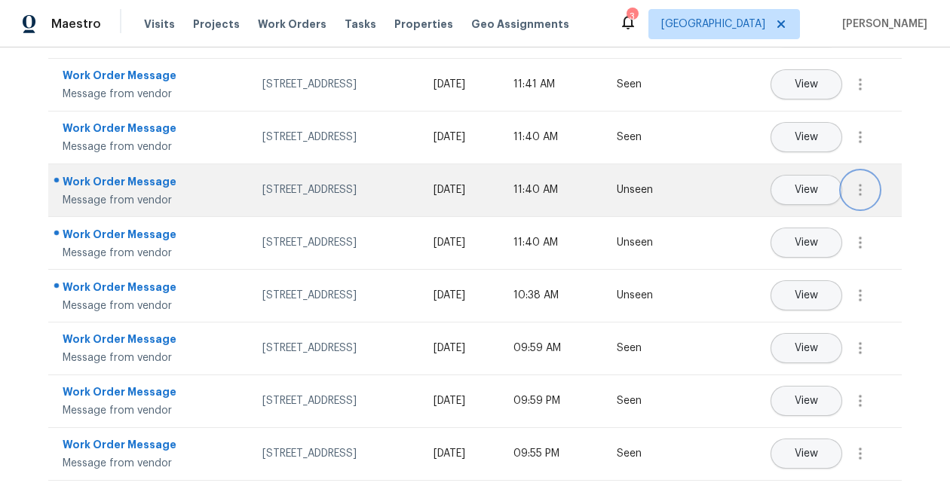
click at [869, 196] on button "button" at bounding box center [860, 190] width 36 height 36
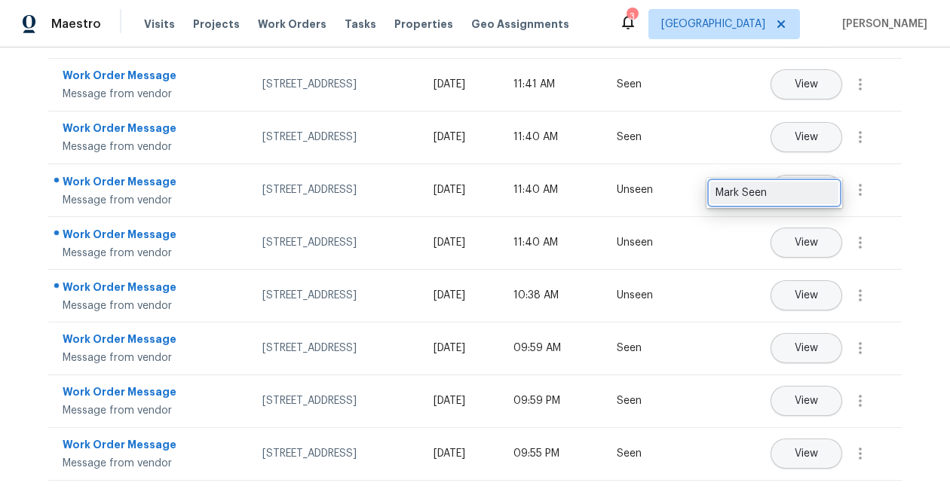
click at [815, 194] on div "Mark Seen" at bounding box center [774, 192] width 118 height 15
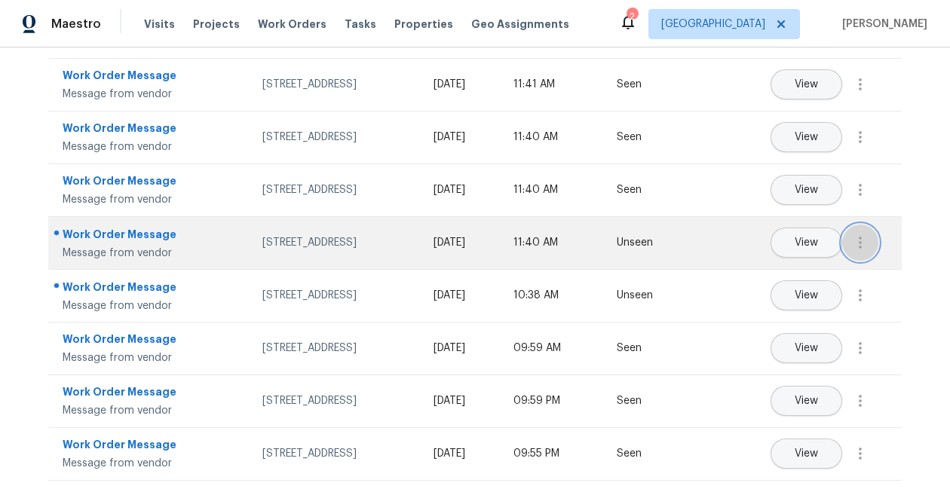
click at [865, 250] on icon "button" at bounding box center [860, 243] width 18 height 18
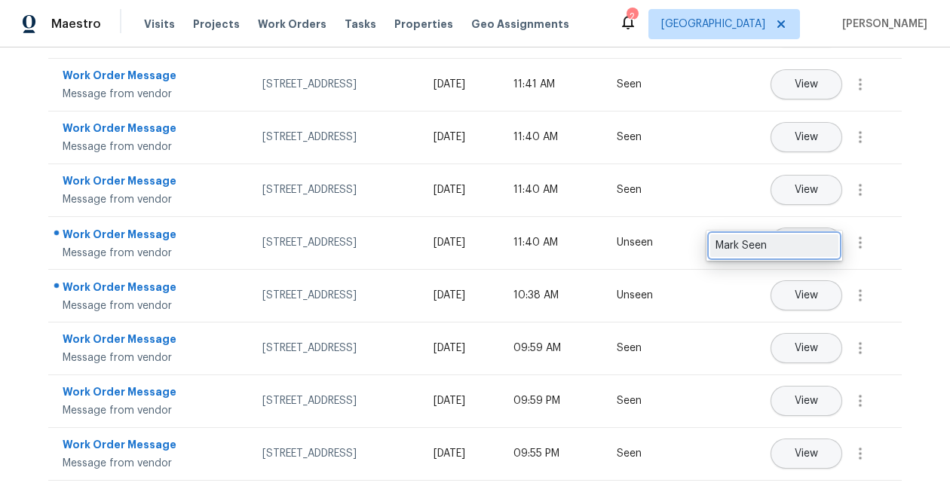
click at [828, 248] on div "Mark Seen" at bounding box center [774, 245] width 118 height 15
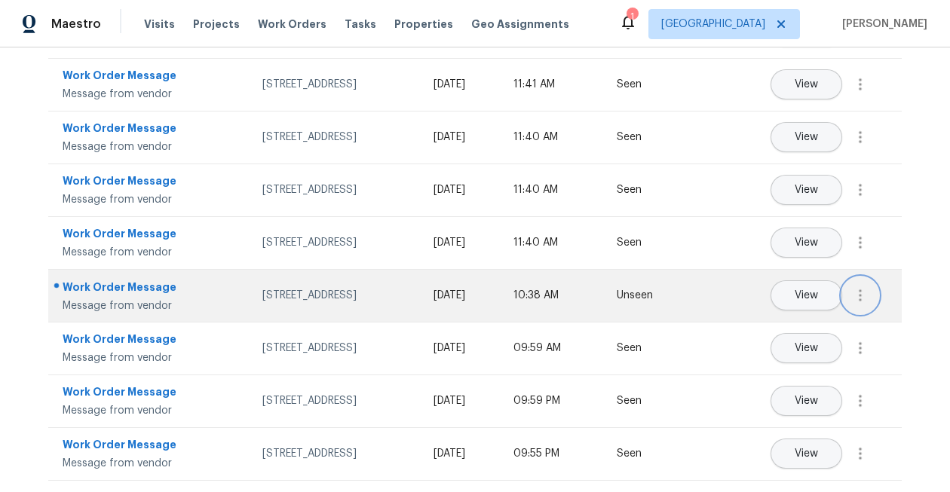
click at [870, 289] on button "button" at bounding box center [860, 295] width 36 height 36
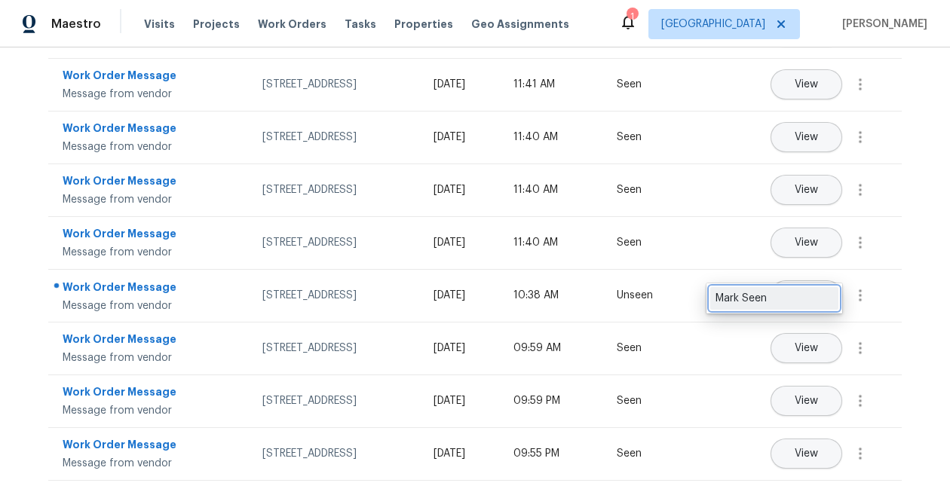
click at [830, 292] on div "Mark Seen" at bounding box center [774, 298] width 118 height 15
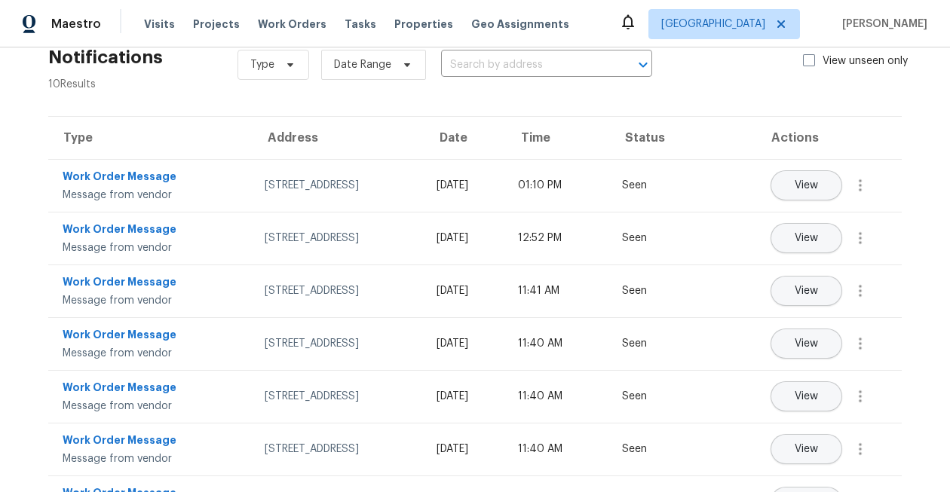
scroll to position [0, 0]
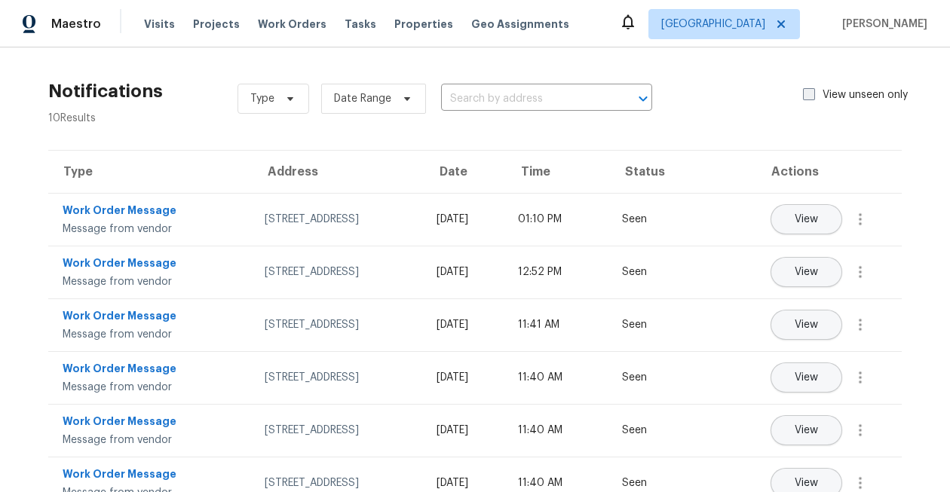
click at [803, 93] on span at bounding box center [809, 94] width 12 height 12
click at [803, 93] on input "View unseen only" at bounding box center [808, 92] width 10 height 10
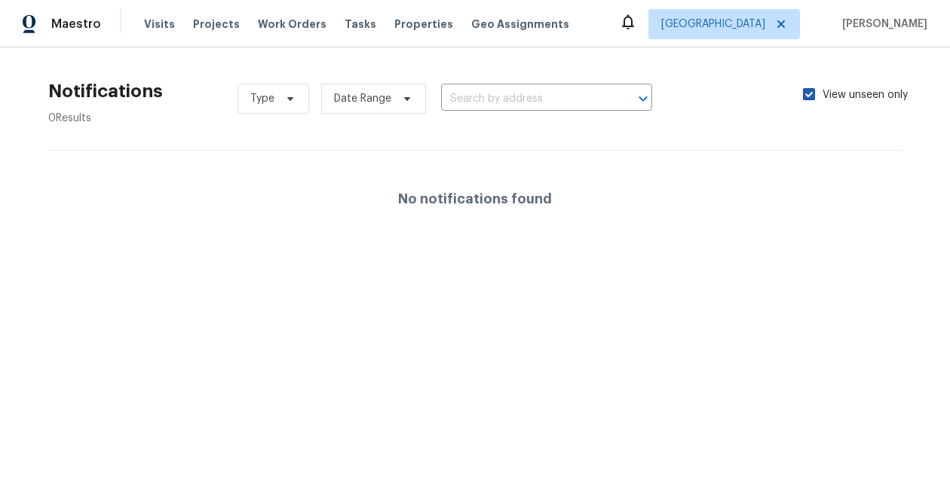
click at [803, 93] on span at bounding box center [809, 94] width 12 height 12
click at [803, 93] on input "View unseen only" at bounding box center [808, 92] width 10 height 10
checkbox input "false"
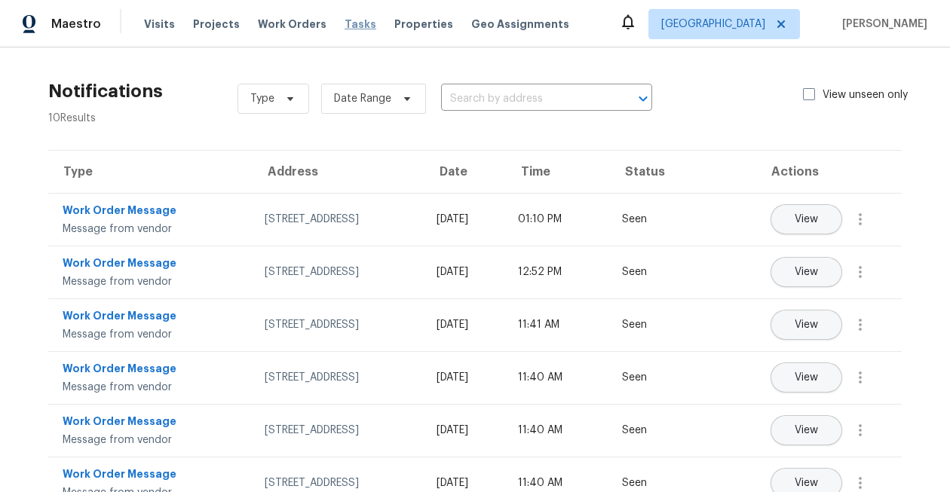
click at [344, 20] on span "Tasks" at bounding box center [360, 24] width 32 height 11
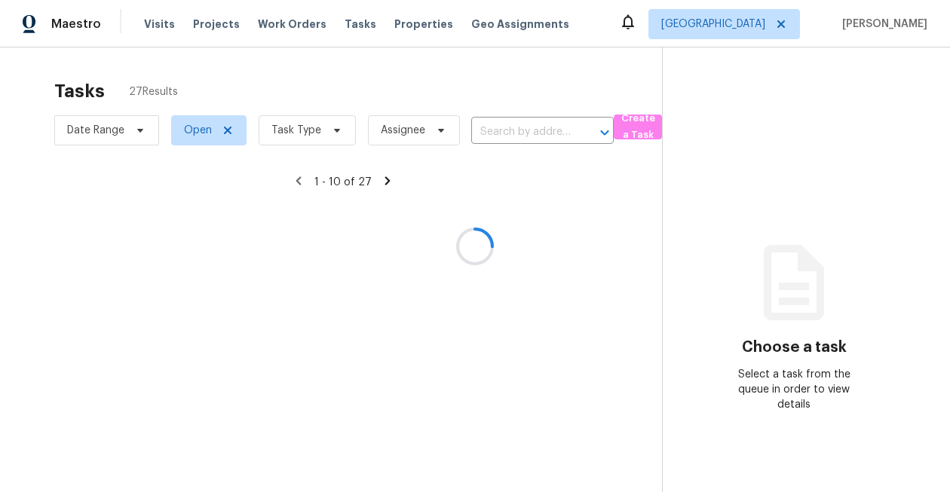
click at [293, 129] on div at bounding box center [475, 246] width 950 height 492
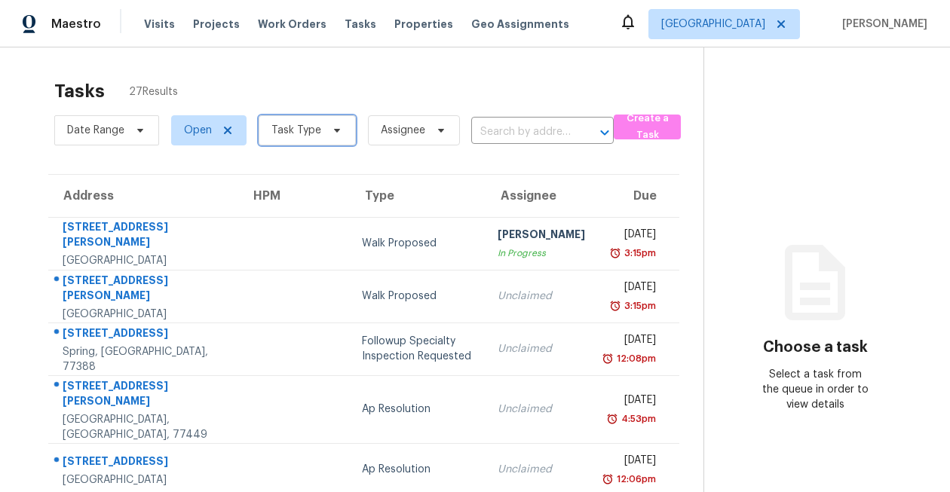
click at [293, 129] on span "Task Type" at bounding box center [296, 130] width 50 height 15
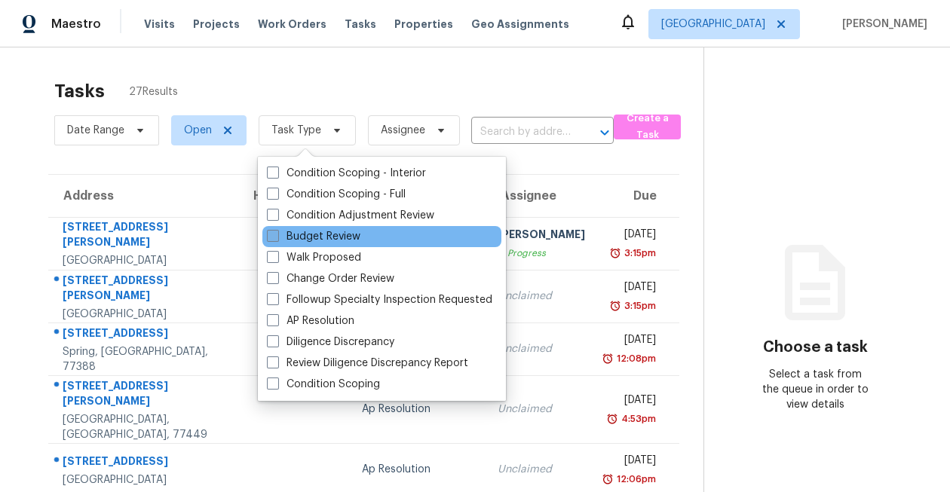
click at [306, 232] on label "Budget Review" at bounding box center [313, 236] width 93 height 15
click at [277, 232] on input "Budget Review" at bounding box center [272, 234] width 10 height 10
checkbox input "true"
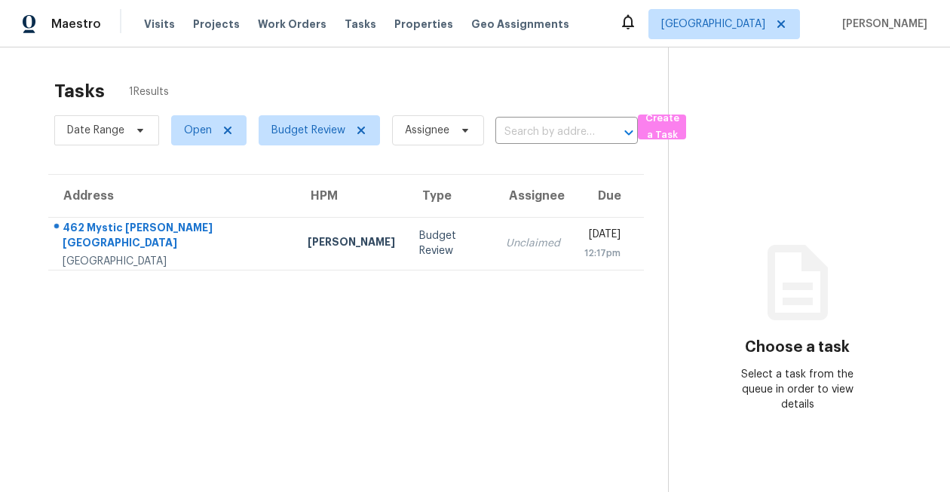
click at [369, 75] on div "Tasks 1 Results" at bounding box center [361, 91] width 614 height 39
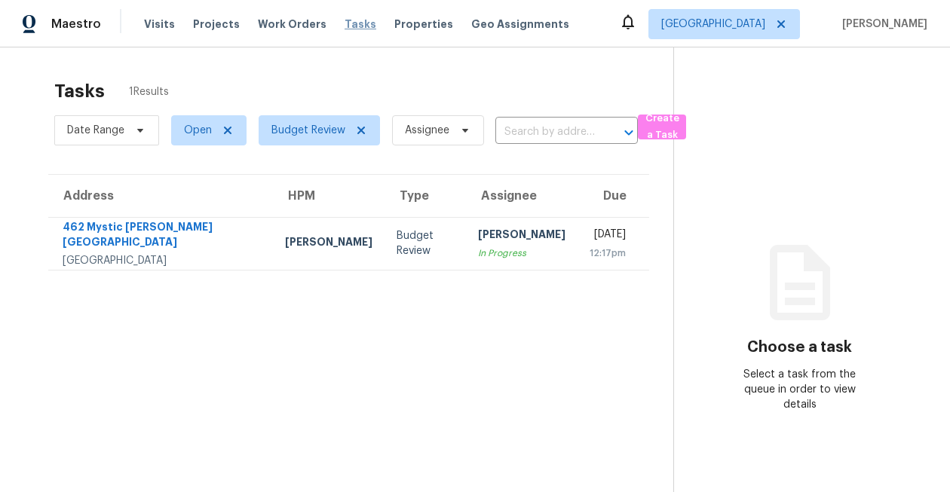
click at [344, 26] on span "Tasks" at bounding box center [360, 24] width 32 height 11
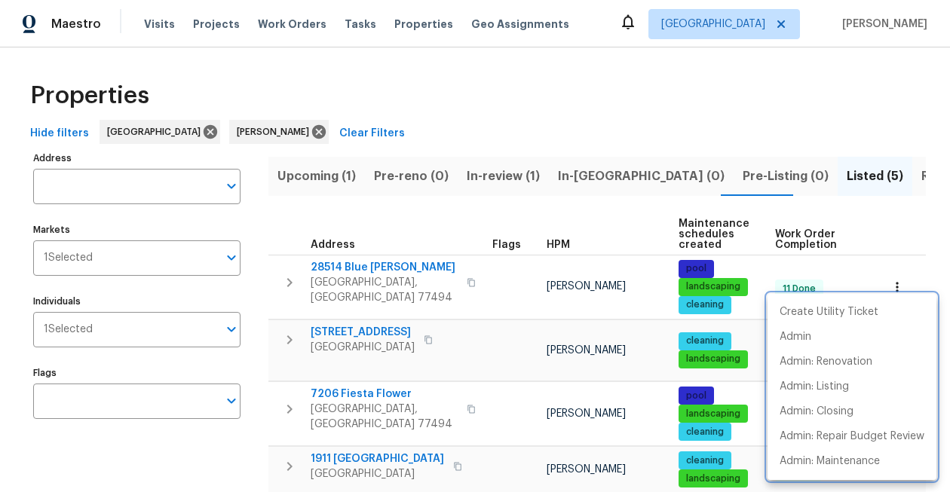
click at [437, 122] on div at bounding box center [475, 246] width 950 height 492
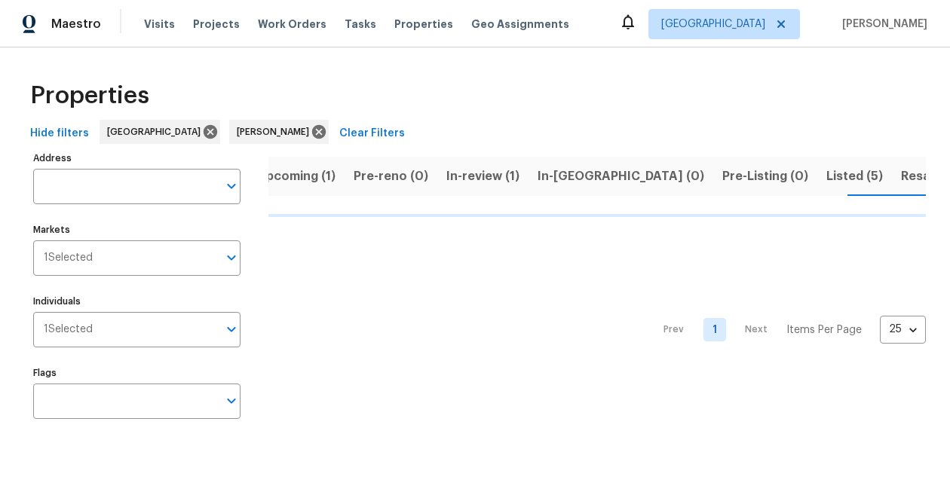
scroll to position [0, 25]
click at [299, 179] on span "Upcoming (1)" at bounding box center [291, 176] width 78 height 21
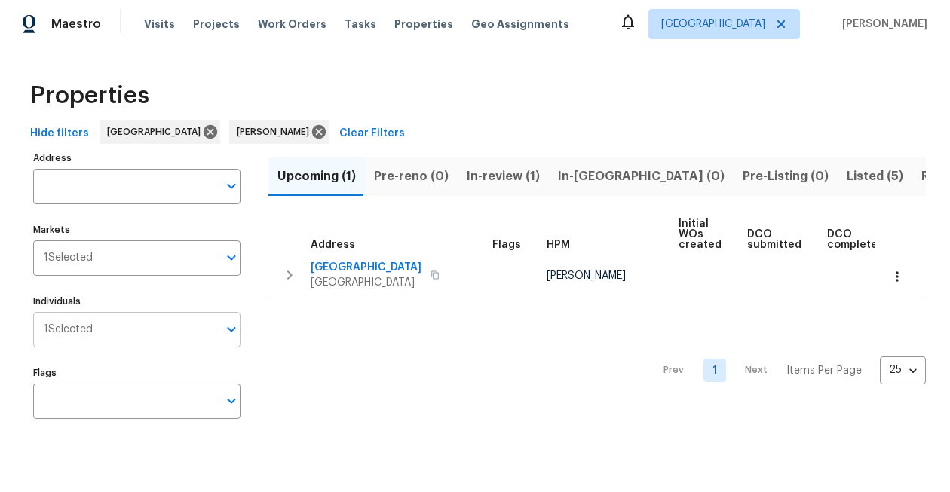
click at [145, 332] on input "Individuals" at bounding box center [155, 329] width 125 height 35
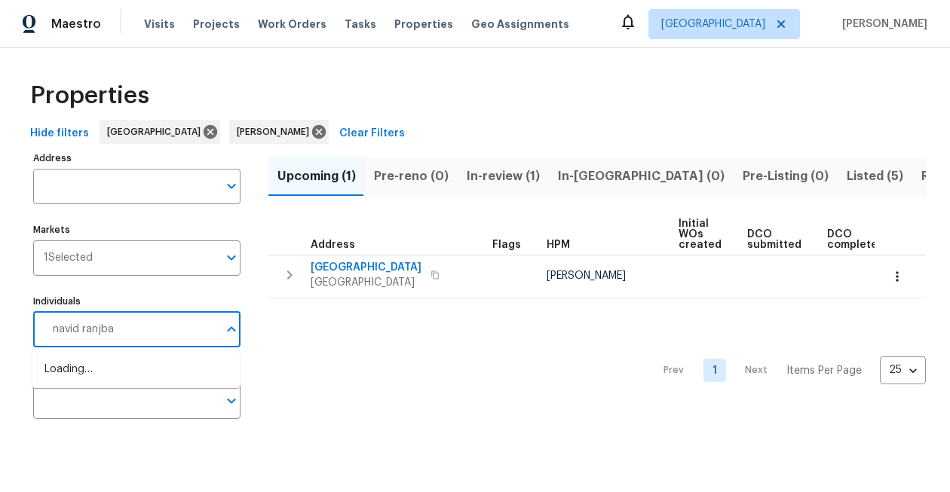
type input "navid ranjbar"
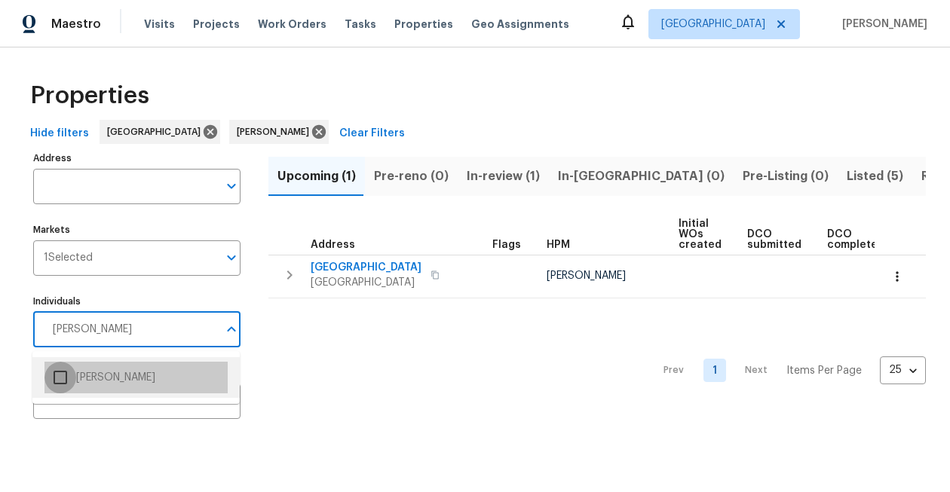
click at [58, 377] on input "checkbox" at bounding box center [60, 378] width 32 height 32
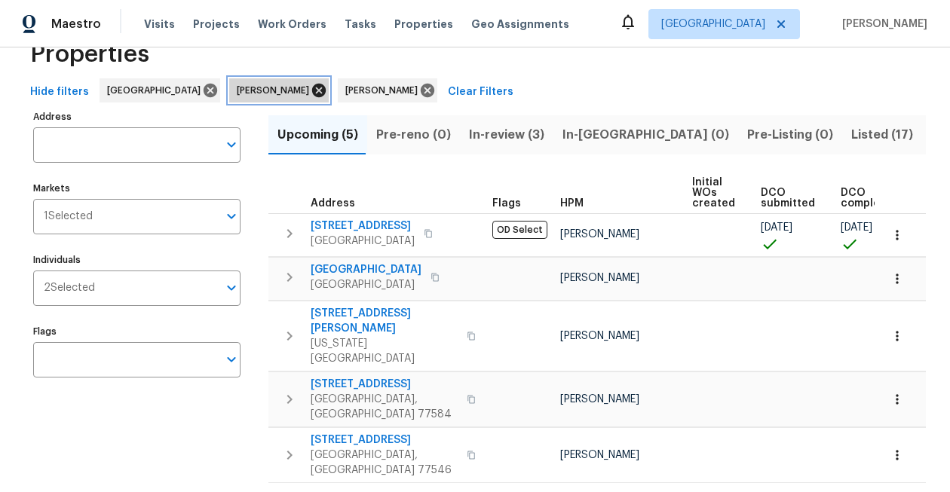
click at [312, 90] on icon at bounding box center [319, 91] width 14 height 14
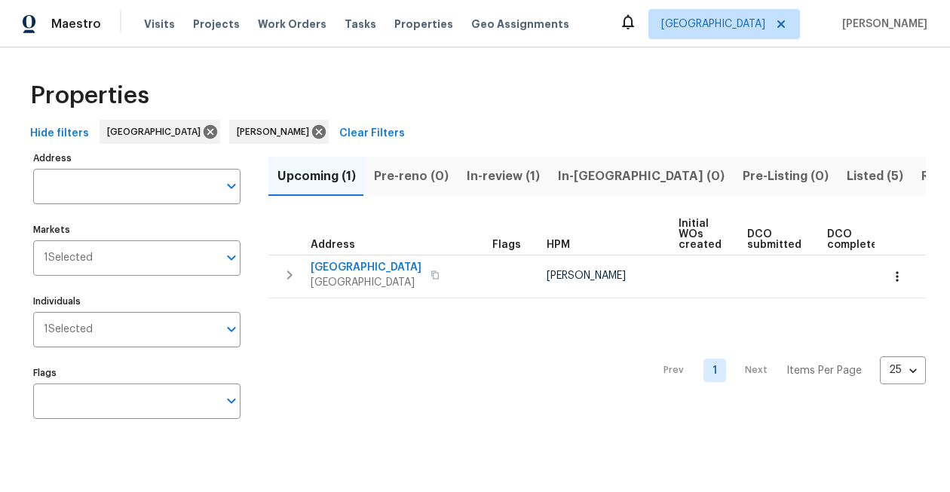
click at [846, 169] on span "Listed (5)" at bounding box center [874, 176] width 57 height 21
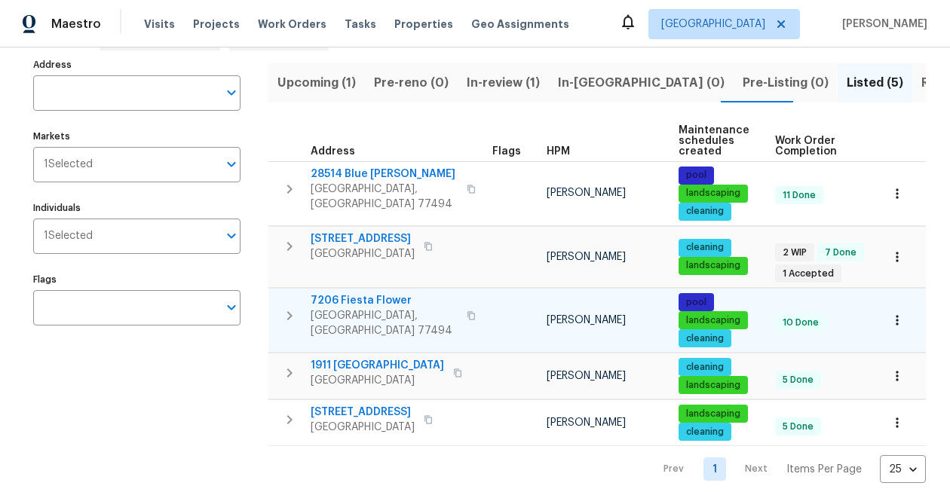
scroll to position [94, 0]
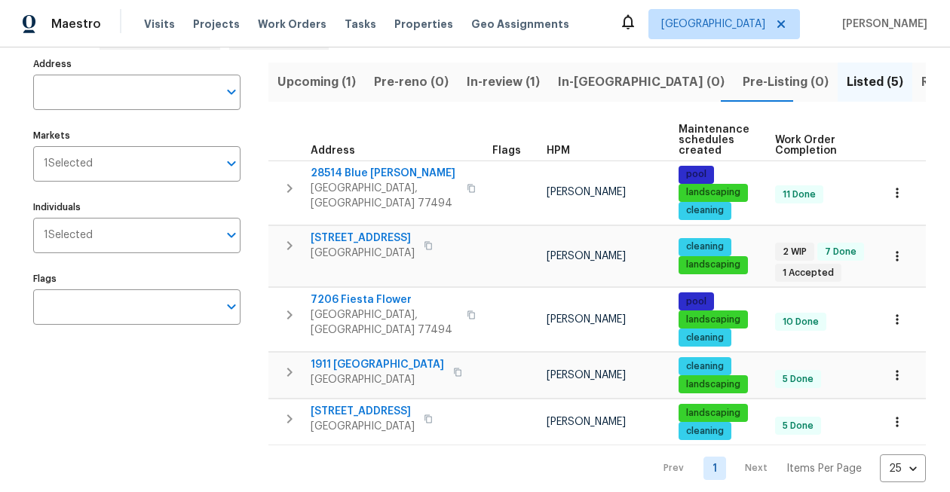
click at [921, 80] on span "Resale (5)" at bounding box center [950, 82] width 59 height 21
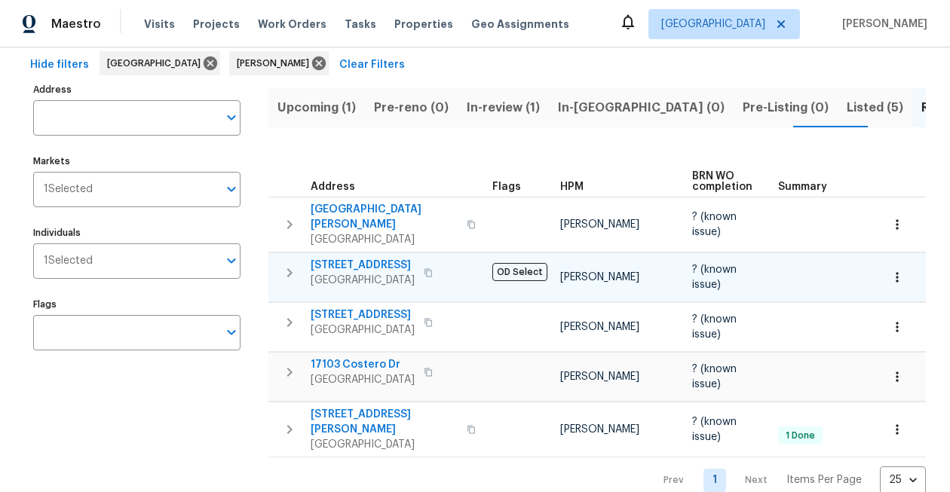
scroll to position [59, 0]
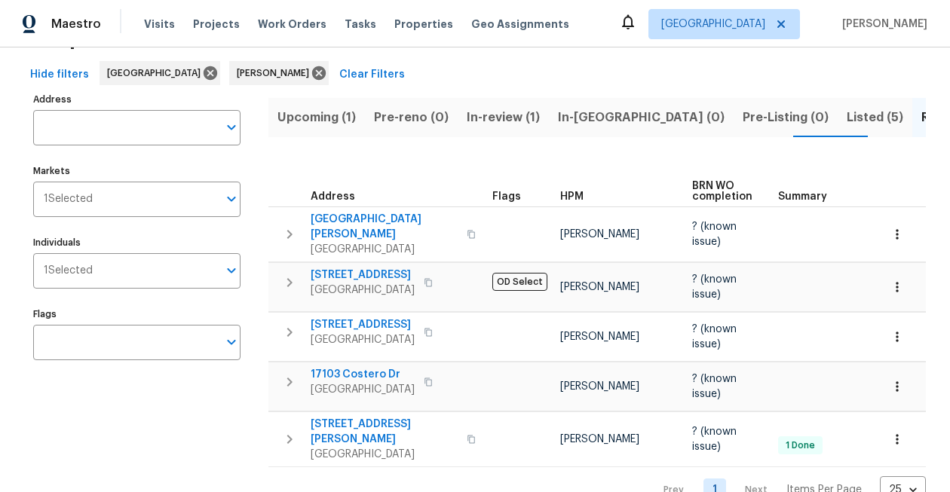
click at [846, 119] on span "Listed (5)" at bounding box center [874, 117] width 57 height 21
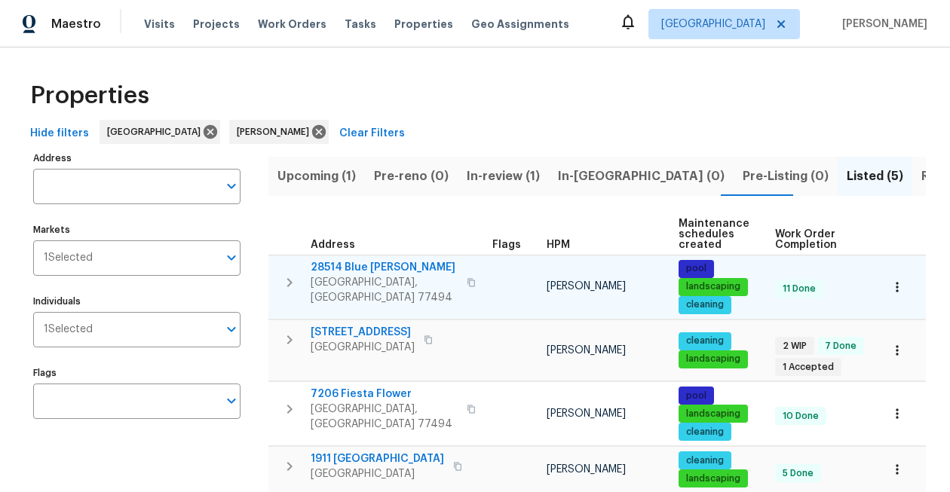
click at [895, 284] on icon "button" at bounding box center [896, 287] width 15 height 15
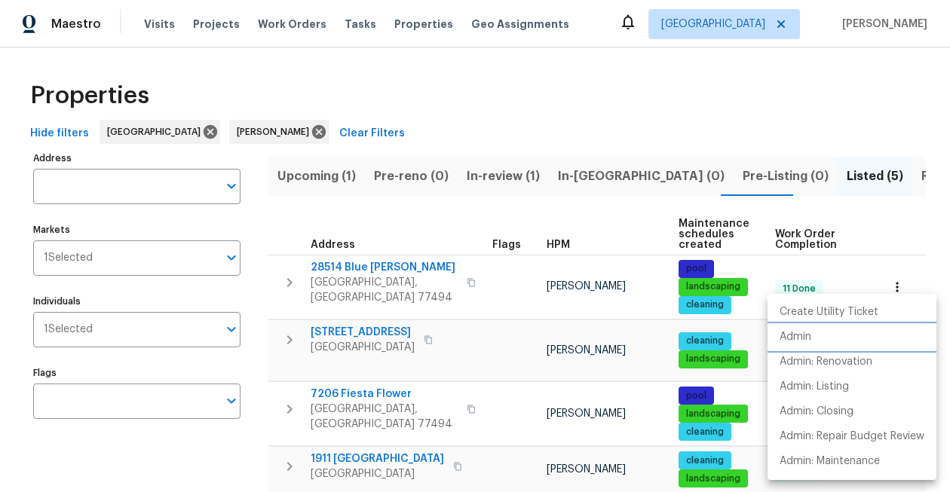
click at [800, 338] on p "Admin" at bounding box center [795, 337] width 32 height 16
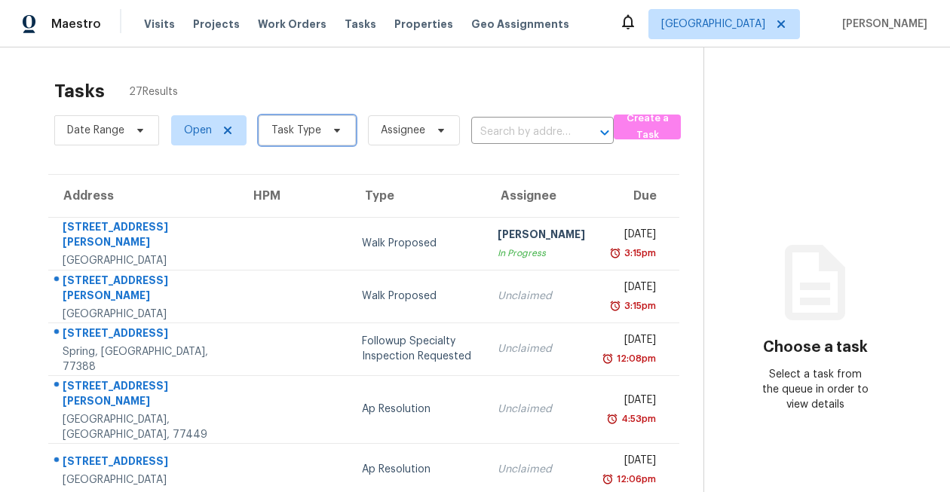
click at [298, 140] on span "Task Type" at bounding box center [307, 130] width 97 height 30
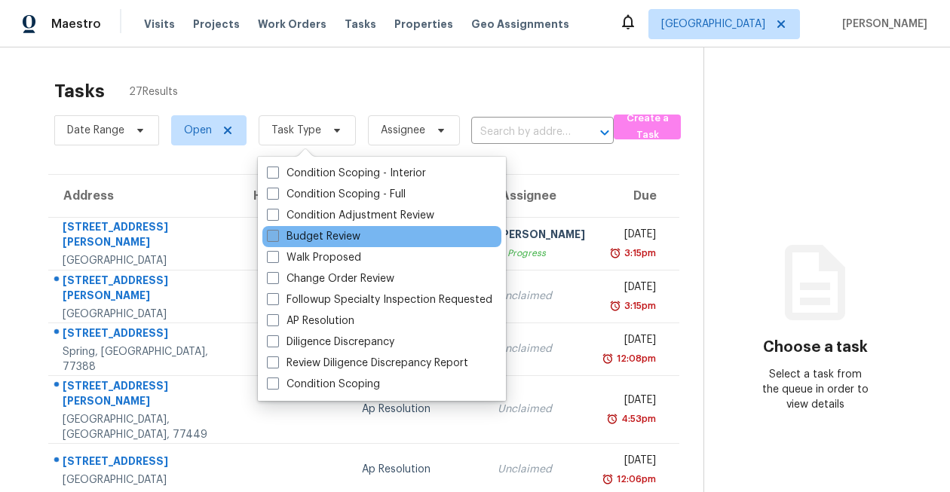
click at [309, 240] on label "Budget Review" at bounding box center [313, 236] width 93 height 15
click at [277, 239] on input "Budget Review" at bounding box center [272, 234] width 10 height 10
checkbox input "true"
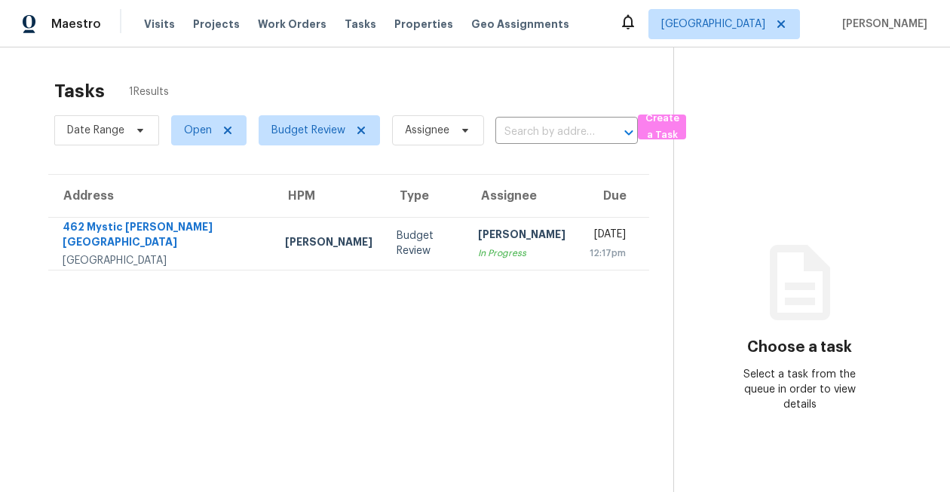
click at [320, 59] on div "Tasks 1 Results Date Range Open Budget Review Assignee ​ Create a Task Address …" at bounding box center [475, 293] width 950 height 492
